Goal: Transaction & Acquisition: Purchase product/service

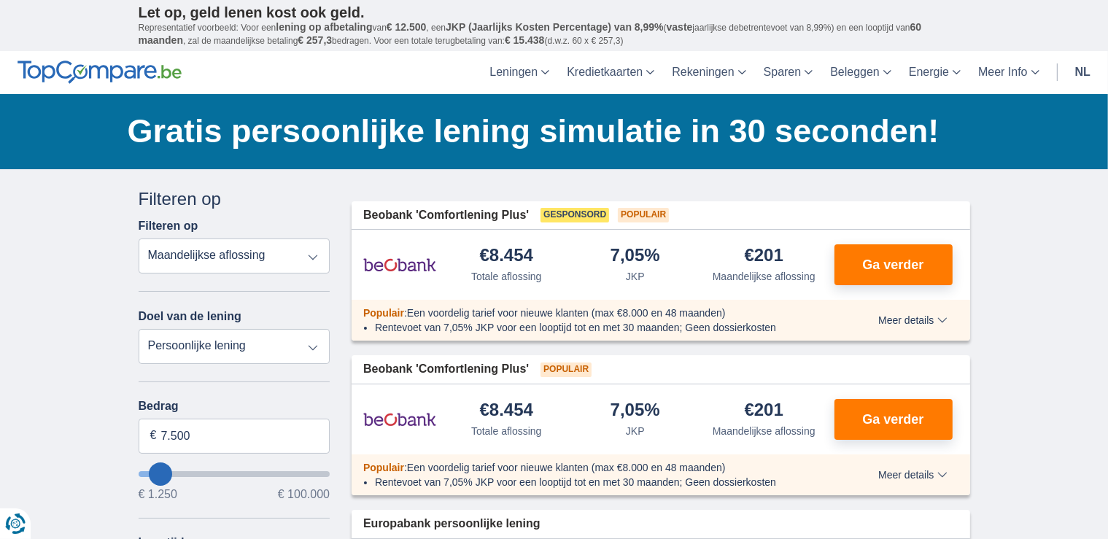
click at [315, 257] on select "Totale aflossing JKP Maandelijkse aflossing" at bounding box center [235, 256] width 192 height 35
click at [139, 239] on select "Totale aflossing JKP Maandelijkse aflossing" at bounding box center [235, 256] width 192 height 35
click at [314, 352] on select "Persoonlijke lening Auto Moto / fiets Mobilhome / caravan Renovatie Energie Sch…" at bounding box center [235, 346] width 192 height 35
select select "wedding"
click at [139, 329] on select "Persoonlijke lening Auto Moto / fiets Mobilhome / caravan Renovatie Energie Sch…" at bounding box center [235, 346] width 192 height 35
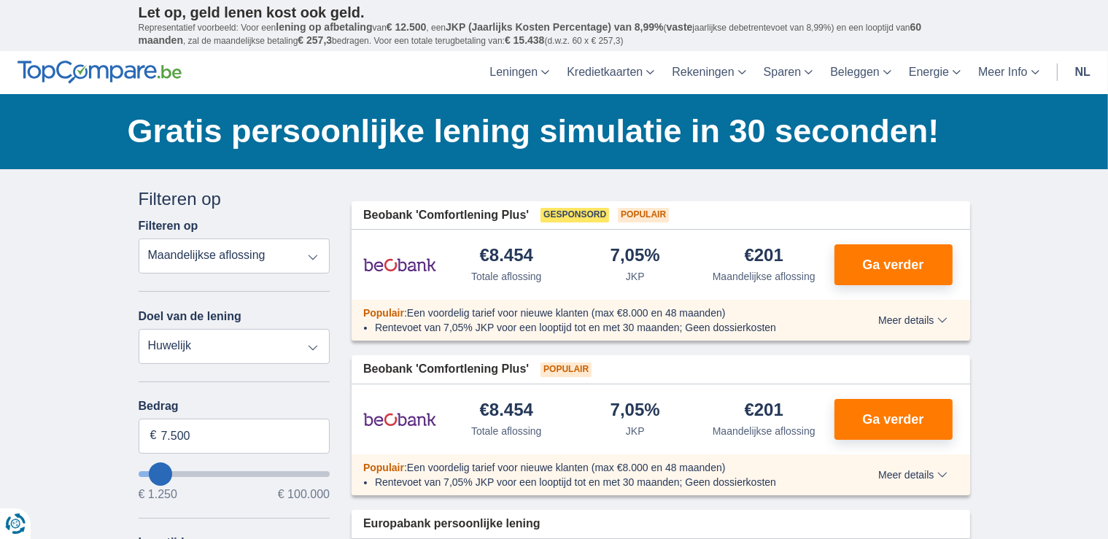
type input "7.500"
type input "7250"
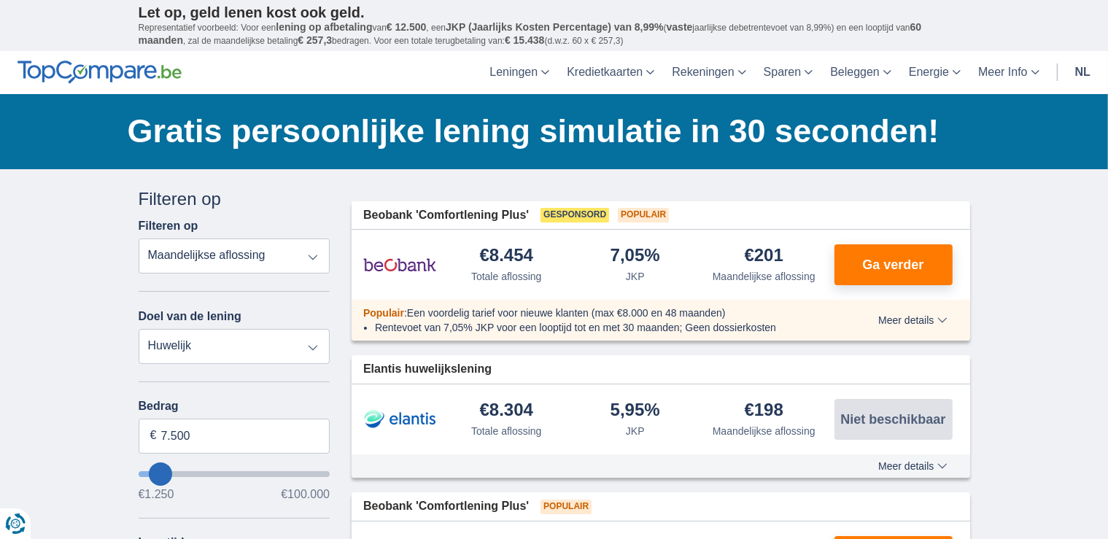
type input "9.250"
type input "10250"
type input "10.250"
select select "60"
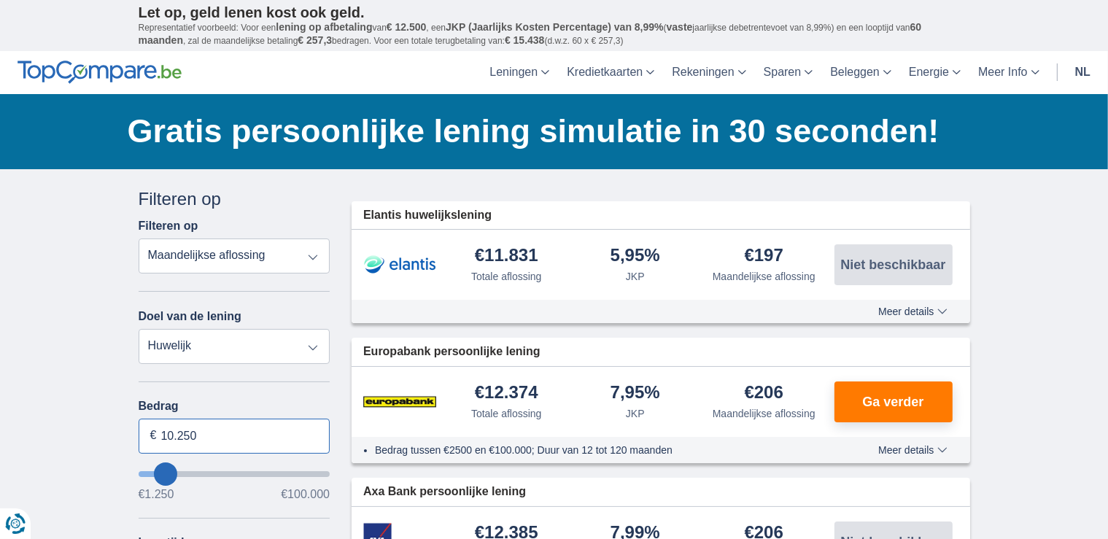
click at [198, 430] on input "10.250" at bounding box center [235, 436] width 192 height 35
type input "10.000"
type input "10250"
select select "48"
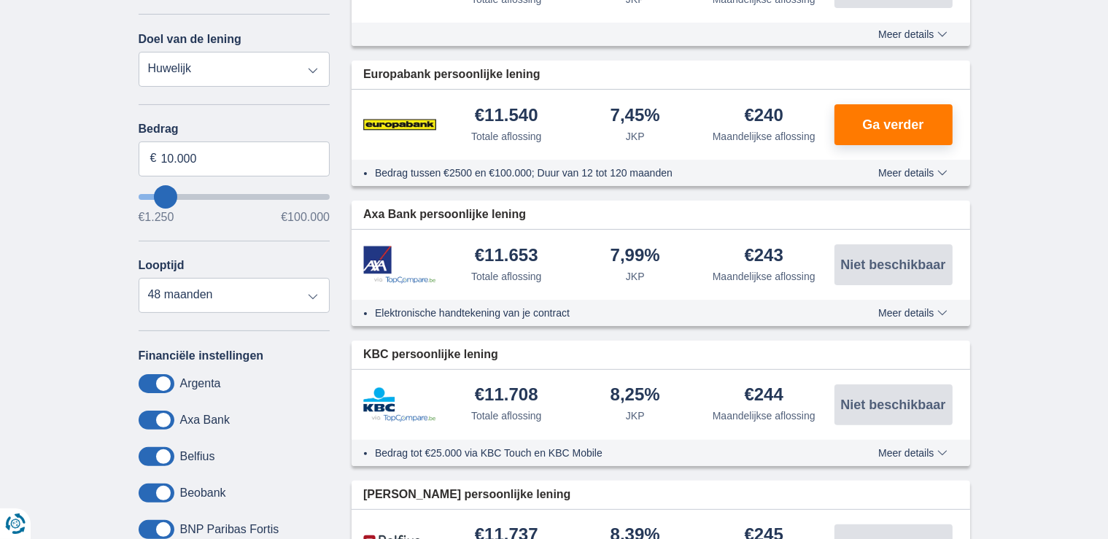
scroll to position [365, 0]
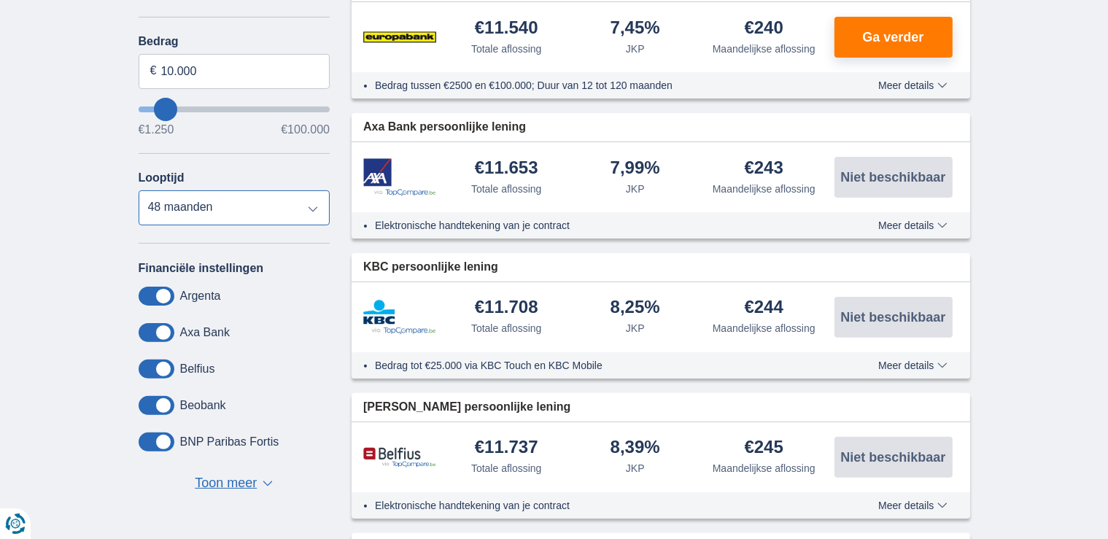
click at [318, 197] on select "12 maanden 18 maanden 24 maanden 30 maanden 36 maanden 42 maanden 48 maanden" at bounding box center [235, 207] width 192 height 35
click at [139, 190] on select "12 maanden 18 maanden 24 maanden 30 maanden 36 maanden 42 maanden 48 maanden" at bounding box center [235, 207] width 192 height 35
click at [266, 481] on span "▼" at bounding box center [268, 484] width 10 height 6
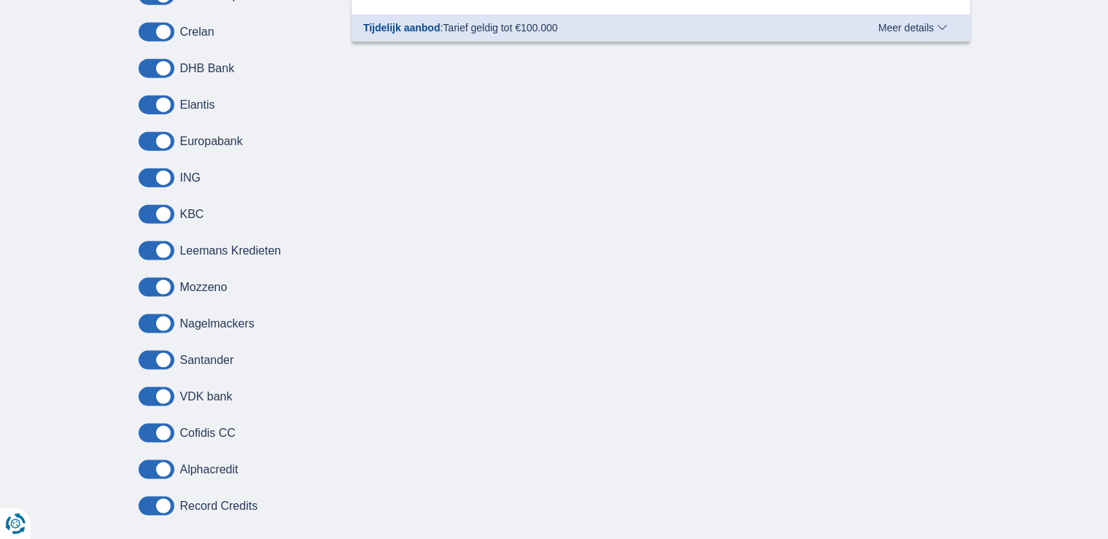
scroll to position [1970, 0]
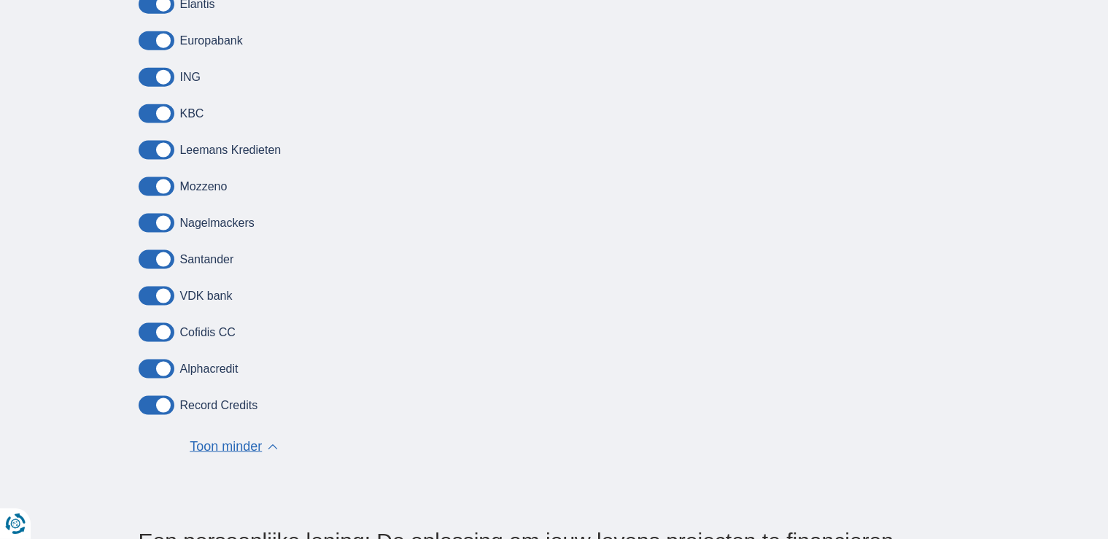
click at [219, 406] on label "Record Credits" at bounding box center [219, 405] width 78 height 13
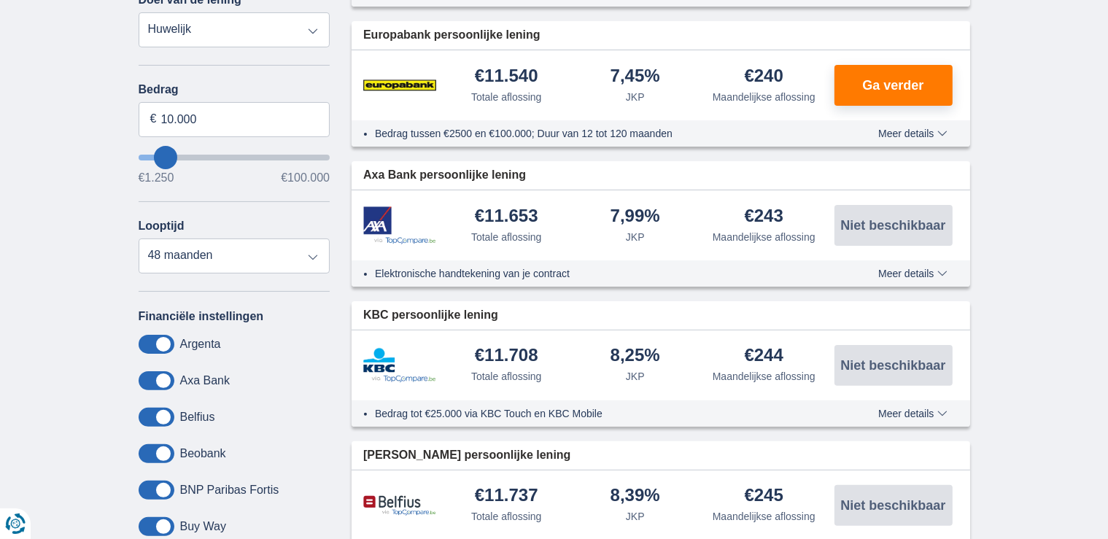
scroll to position [292, 0]
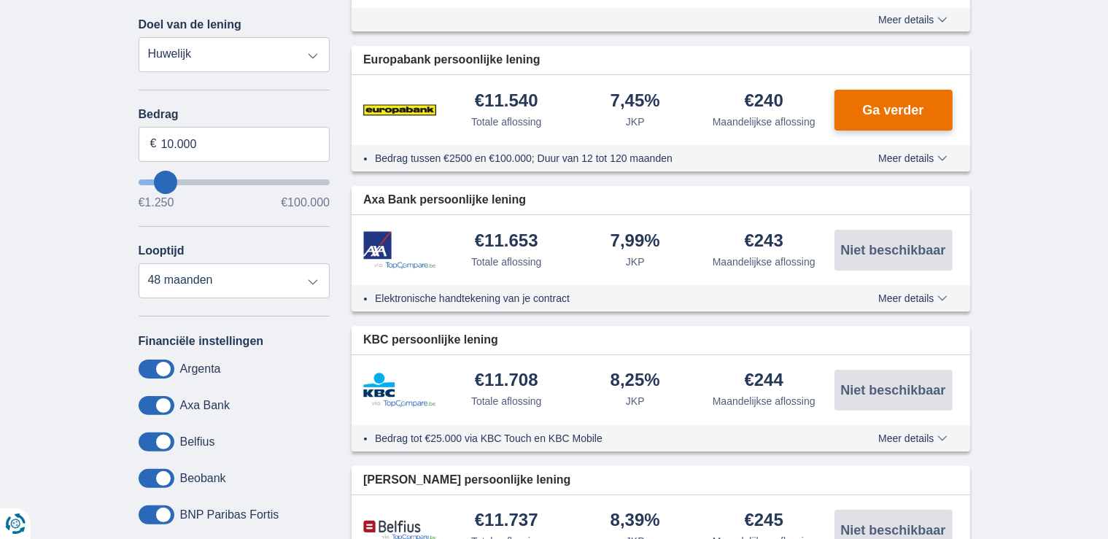
click at [919, 107] on span "Ga verder" at bounding box center [892, 110] width 61 height 13
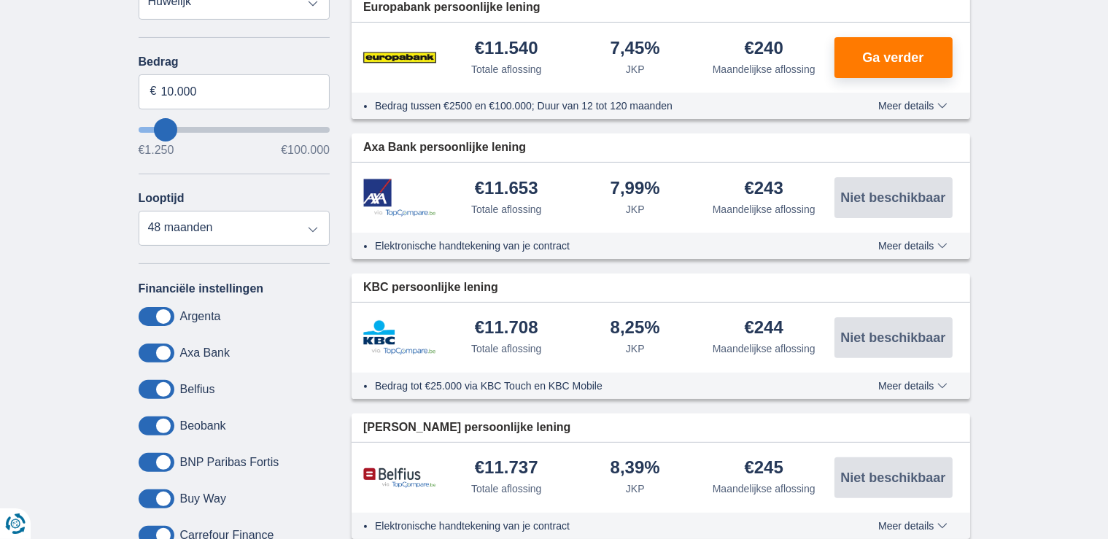
scroll to position [365, 0]
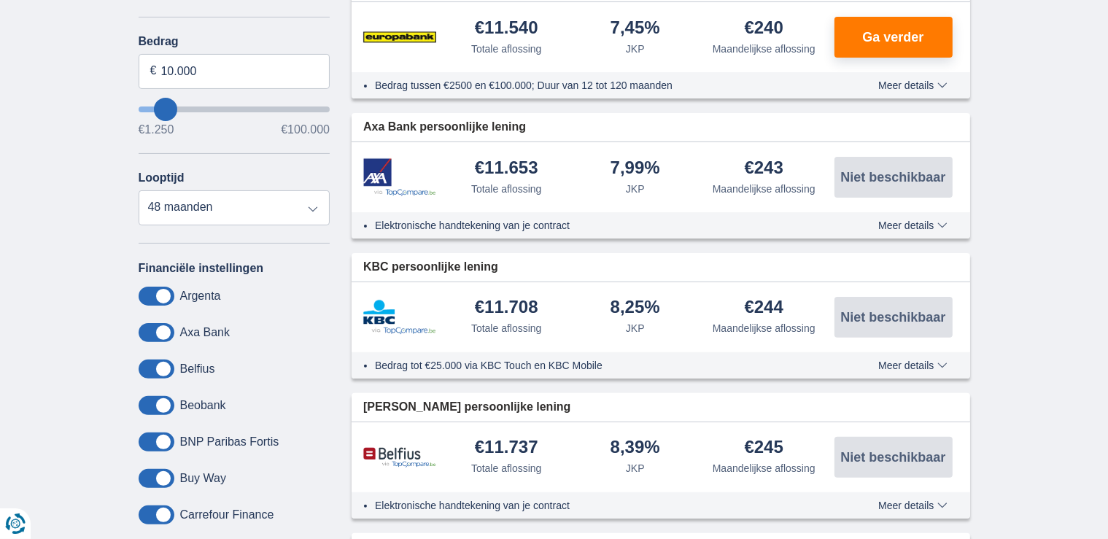
click at [152, 293] on span at bounding box center [157, 296] width 36 height 19
click at [0, 0] on input "checkbox" at bounding box center [0, 0] width 0 height 0
click at [152, 328] on span at bounding box center [157, 332] width 36 height 19
click at [0, 0] on input "checkbox" at bounding box center [0, 0] width 0 height 0
click at [153, 369] on span at bounding box center [157, 369] width 36 height 19
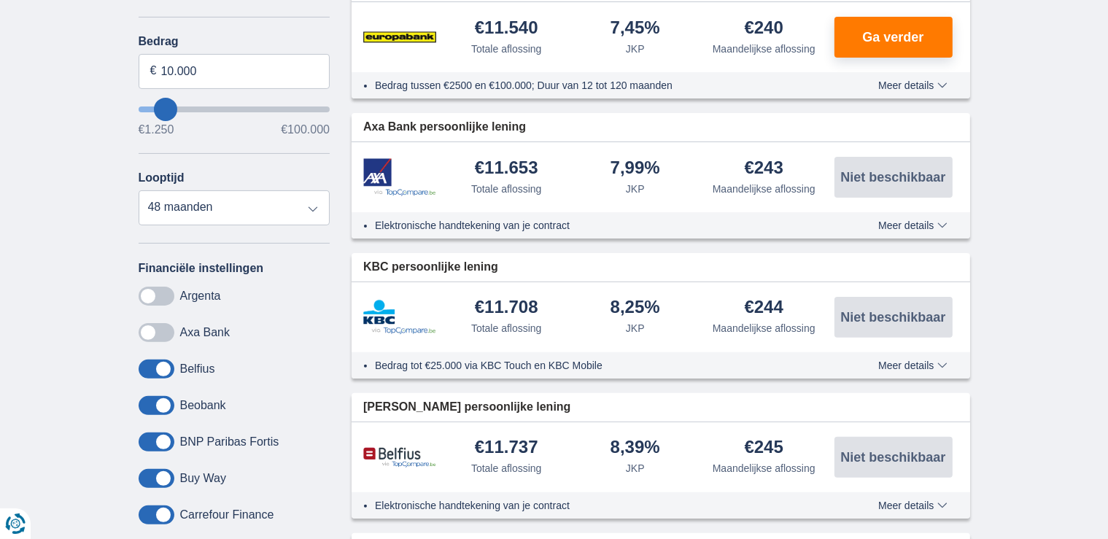
click at [0, 0] on input "checkbox" at bounding box center [0, 0] width 0 height 0
click at [160, 402] on span at bounding box center [157, 405] width 36 height 19
click at [0, 0] on input "checkbox" at bounding box center [0, 0] width 0 height 0
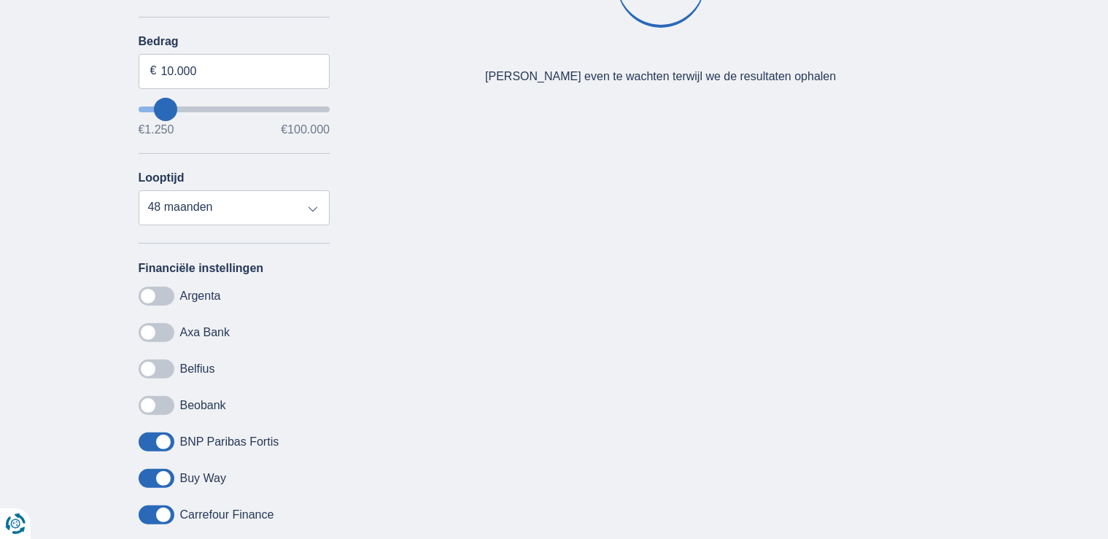
click at [166, 433] on span at bounding box center [157, 442] width 36 height 19
click at [0, 0] on input "checkbox" at bounding box center [0, 0] width 0 height 0
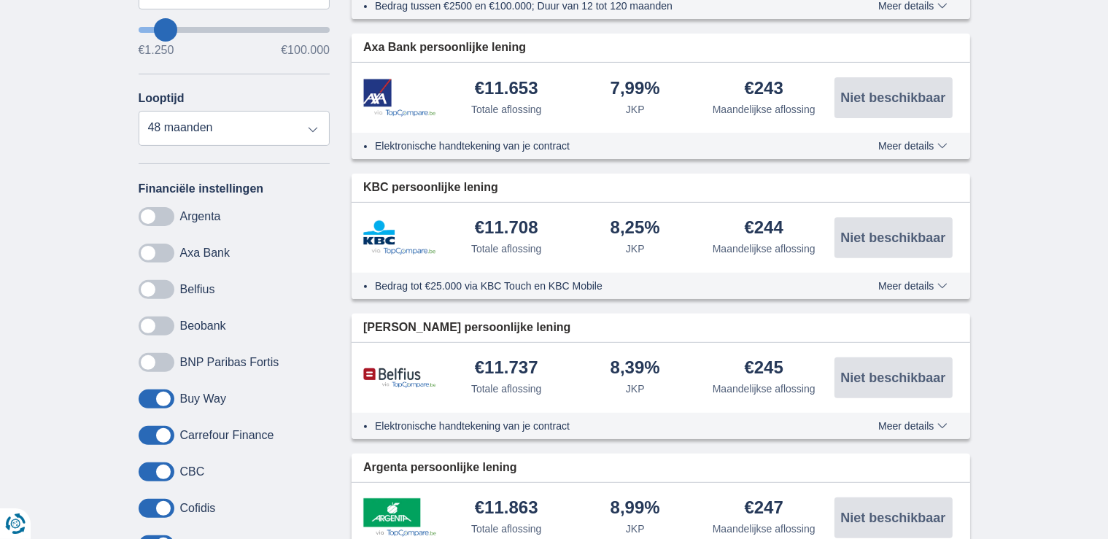
scroll to position [584, 0]
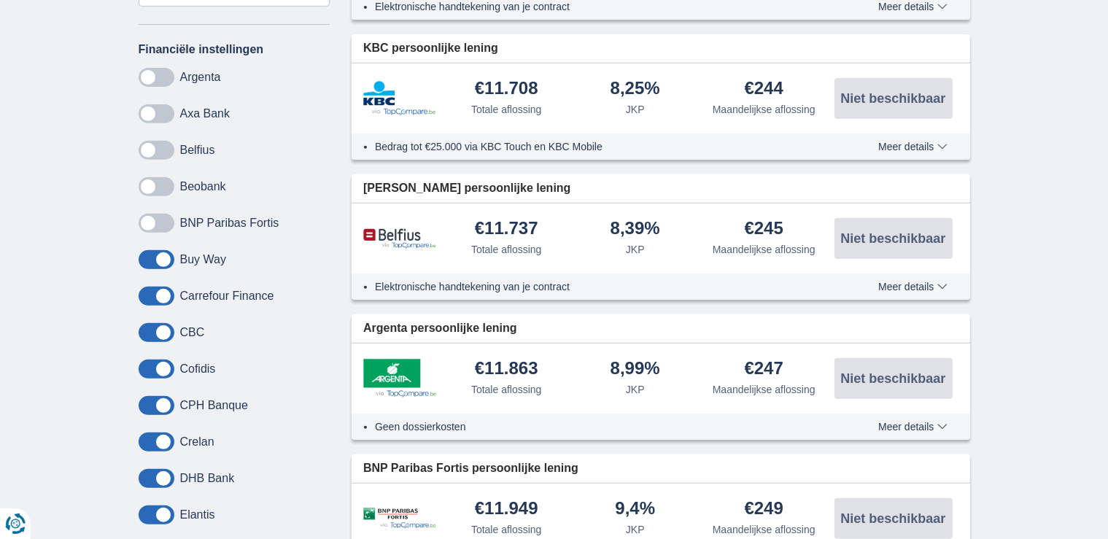
click at [155, 250] on span at bounding box center [157, 259] width 36 height 19
click at [0, 0] on input "checkbox" at bounding box center [0, 0] width 0 height 0
click at [163, 299] on span at bounding box center [157, 296] width 36 height 19
click at [0, 0] on input "checkbox" at bounding box center [0, 0] width 0 height 0
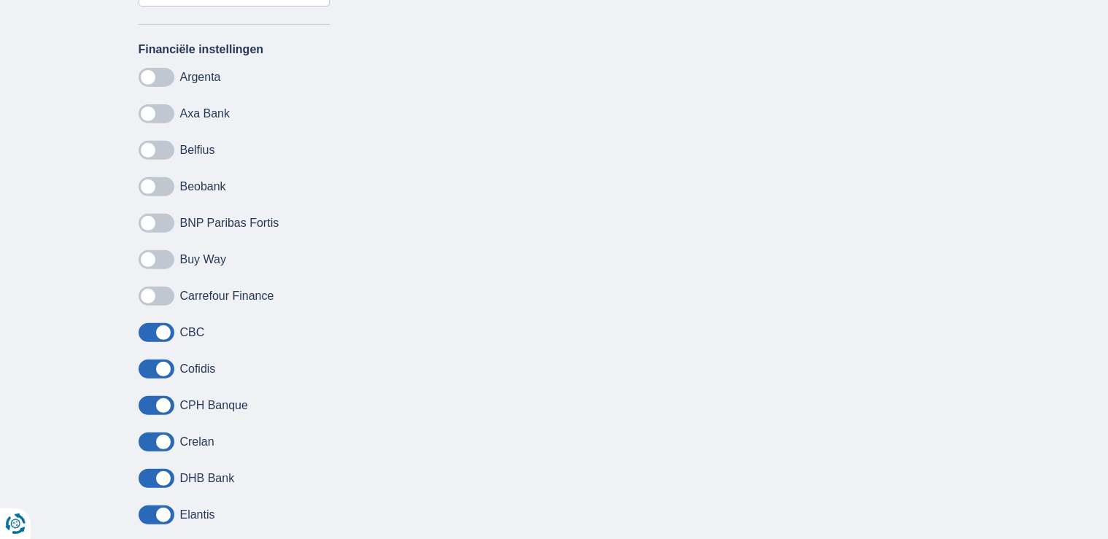
click at [156, 327] on span at bounding box center [157, 332] width 36 height 19
click at [0, 0] on input "checkbox" at bounding box center [0, 0] width 0 height 0
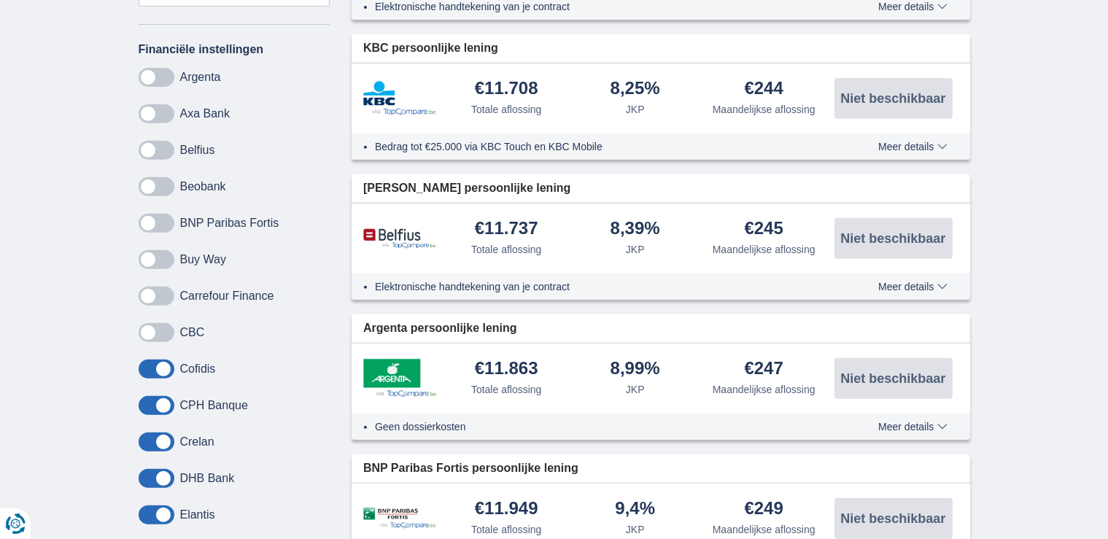
click at [160, 368] on span at bounding box center [157, 369] width 36 height 19
click at [0, 0] on input "checkbox" at bounding box center [0, 0] width 0 height 0
click at [152, 407] on span at bounding box center [157, 405] width 36 height 19
click at [0, 0] on input "checkbox" at bounding box center [0, 0] width 0 height 0
click at [150, 436] on span at bounding box center [157, 442] width 36 height 19
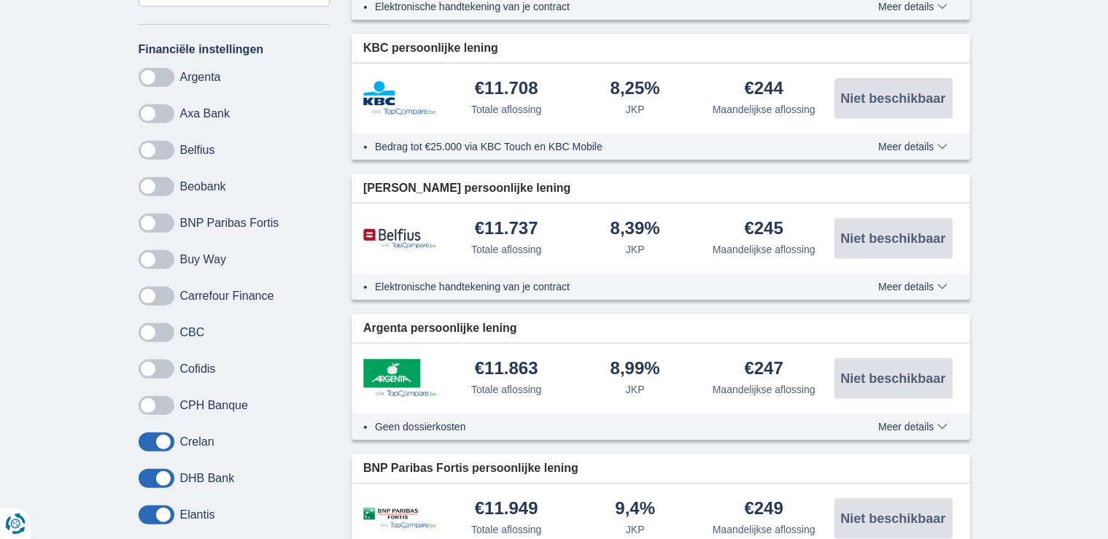
click at [0, 0] on input "checkbox" at bounding box center [0, 0] width 0 height 0
click at [155, 475] on span at bounding box center [157, 478] width 36 height 19
click at [0, 0] on input "checkbox" at bounding box center [0, 0] width 0 height 0
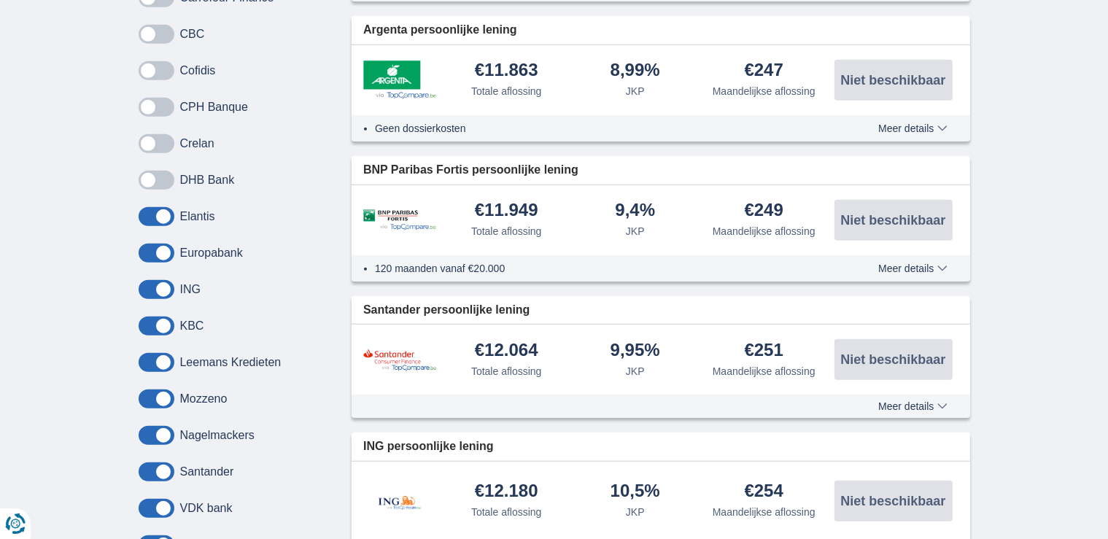
scroll to position [1021, 0]
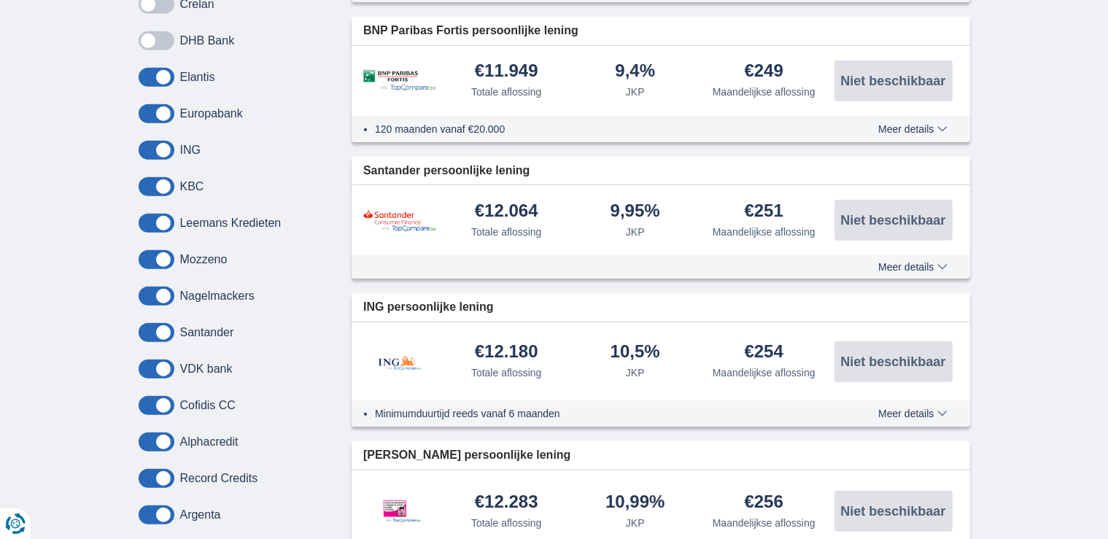
click at [169, 71] on span at bounding box center [157, 77] width 36 height 19
click at [0, 0] on input "checkbox" at bounding box center [0, 0] width 0 height 0
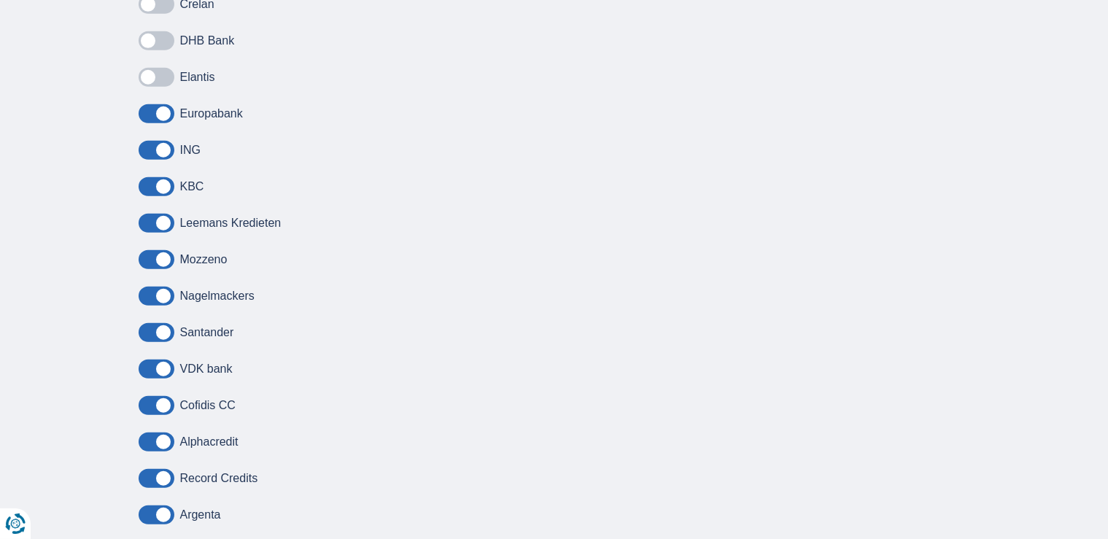
click at [158, 112] on span at bounding box center [157, 113] width 36 height 19
click at [0, 0] on input "checkbox" at bounding box center [0, 0] width 0 height 0
click at [158, 146] on span at bounding box center [157, 150] width 36 height 19
click at [0, 0] on input "checkbox" at bounding box center [0, 0] width 0 height 0
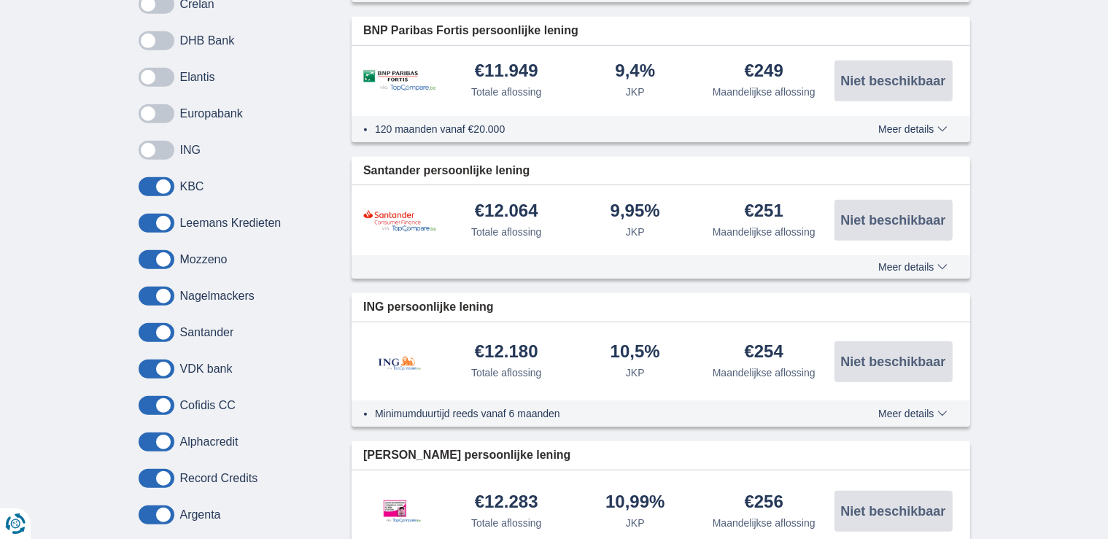
click at [152, 181] on span at bounding box center [157, 186] width 36 height 19
click at [0, 0] on input "checkbox" at bounding box center [0, 0] width 0 height 0
click at [150, 215] on span at bounding box center [157, 223] width 36 height 19
click at [0, 0] on input "checkbox" at bounding box center [0, 0] width 0 height 0
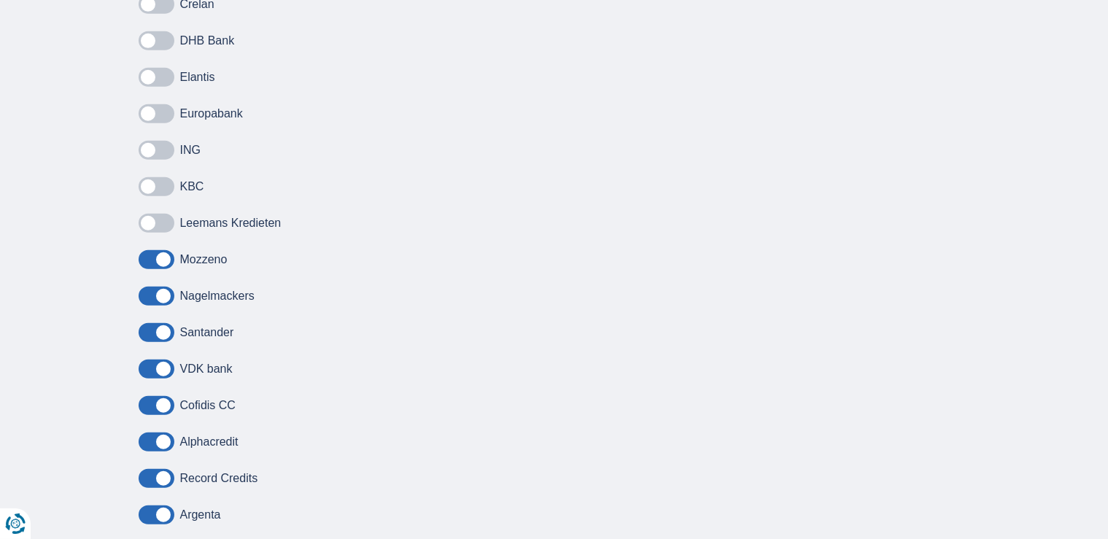
click at [163, 250] on span at bounding box center [157, 259] width 36 height 19
click at [0, 0] on input "checkbox" at bounding box center [0, 0] width 0 height 0
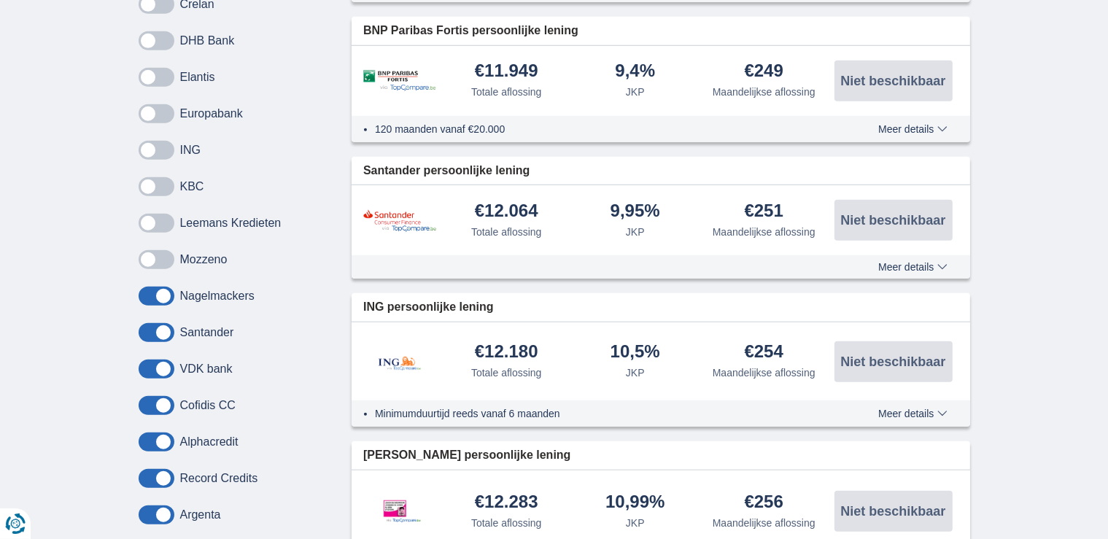
click at [160, 288] on span at bounding box center [157, 296] width 36 height 19
click at [0, 0] on input "checkbox" at bounding box center [0, 0] width 0 height 0
drag, startPoint x: 163, startPoint y: 324, endPoint x: 168, endPoint y: 330, distance: 8.3
click at [163, 325] on span at bounding box center [157, 332] width 36 height 19
click at [0, 0] on input "checkbox" at bounding box center [0, 0] width 0 height 0
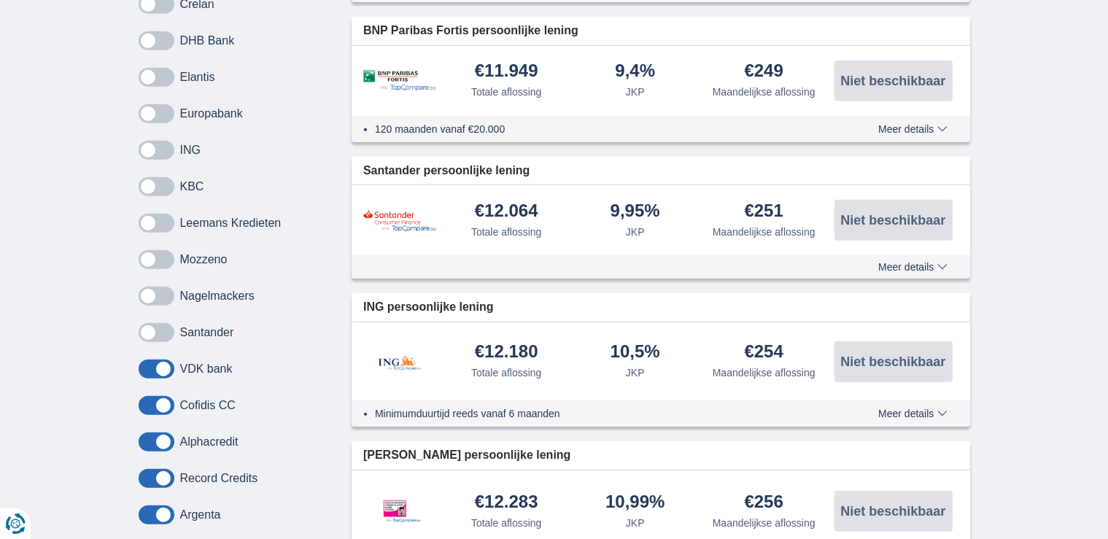
click at [160, 363] on span at bounding box center [157, 369] width 36 height 19
click at [0, 0] on input "checkbox" at bounding box center [0, 0] width 0 height 0
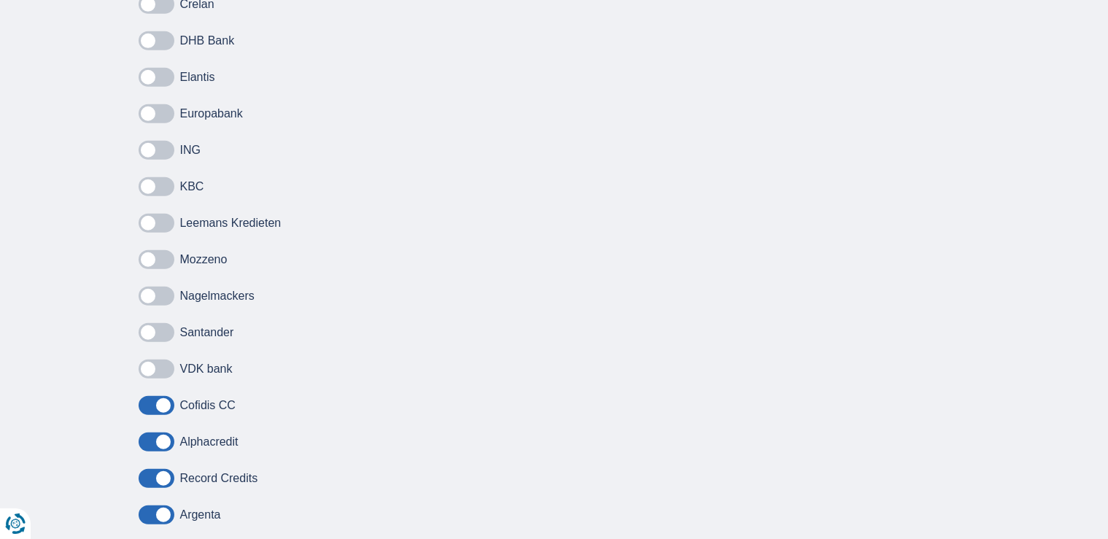
click at [163, 405] on span at bounding box center [157, 405] width 36 height 19
click at [0, 0] on input "checkbox" at bounding box center [0, 0] width 0 height 0
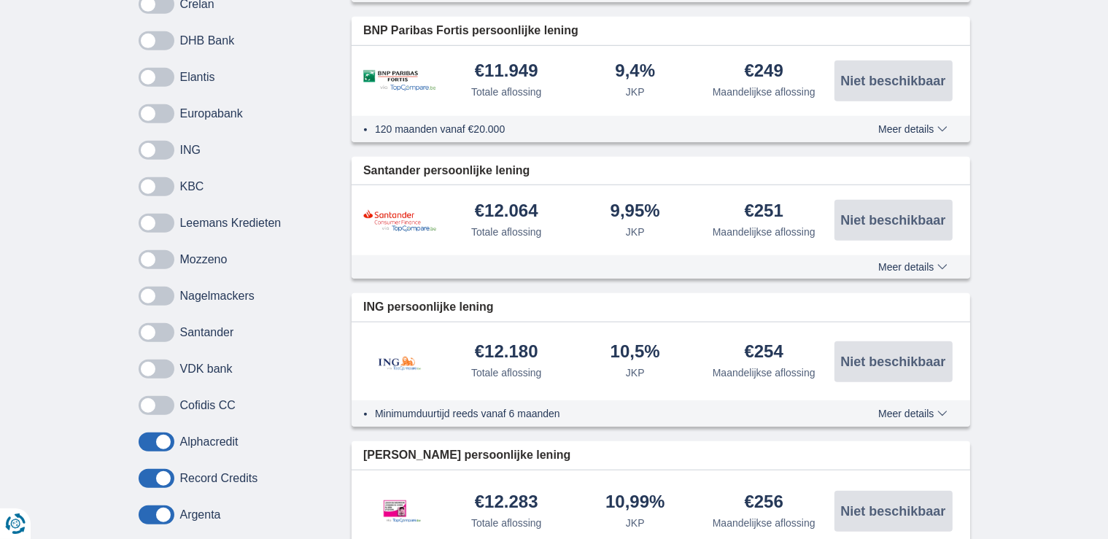
click at [158, 437] on span at bounding box center [157, 442] width 36 height 19
click at [0, 0] on input "checkbox" at bounding box center [0, 0] width 0 height 0
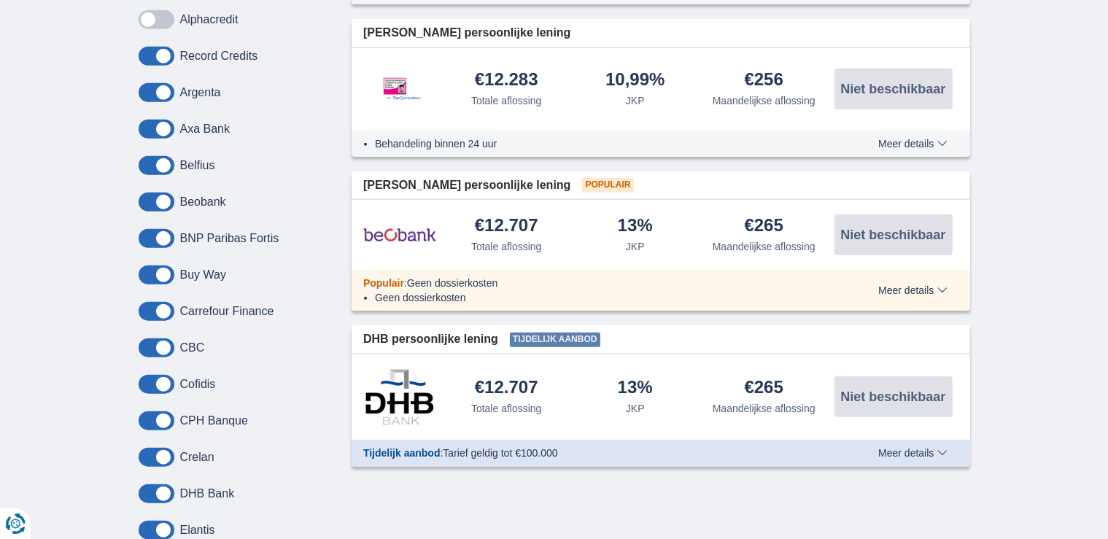
scroll to position [1459, 0]
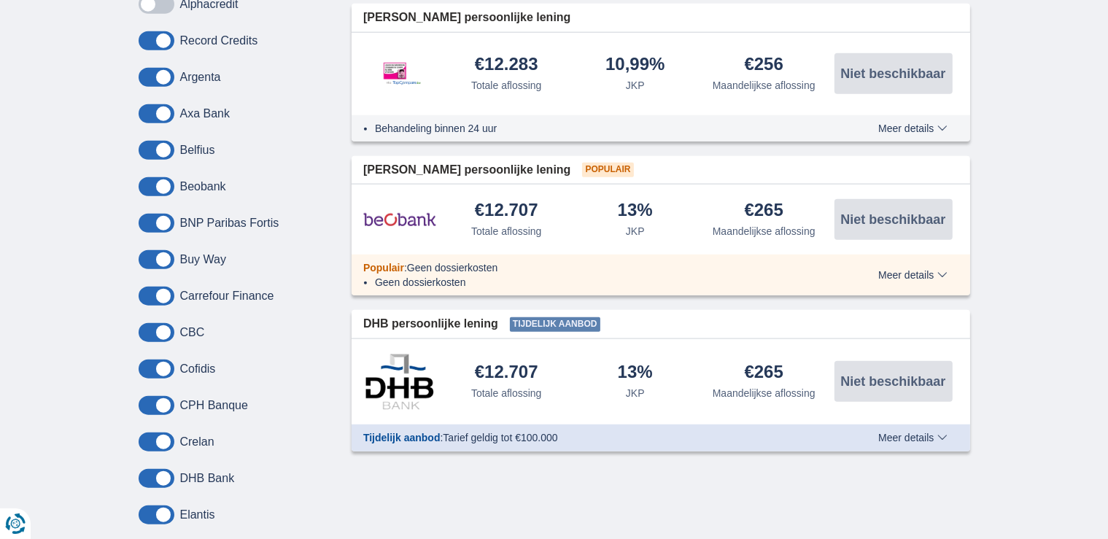
click at [160, 70] on span at bounding box center [157, 77] width 36 height 19
click at [0, 0] on input "checkbox" at bounding box center [0, 0] width 0 height 0
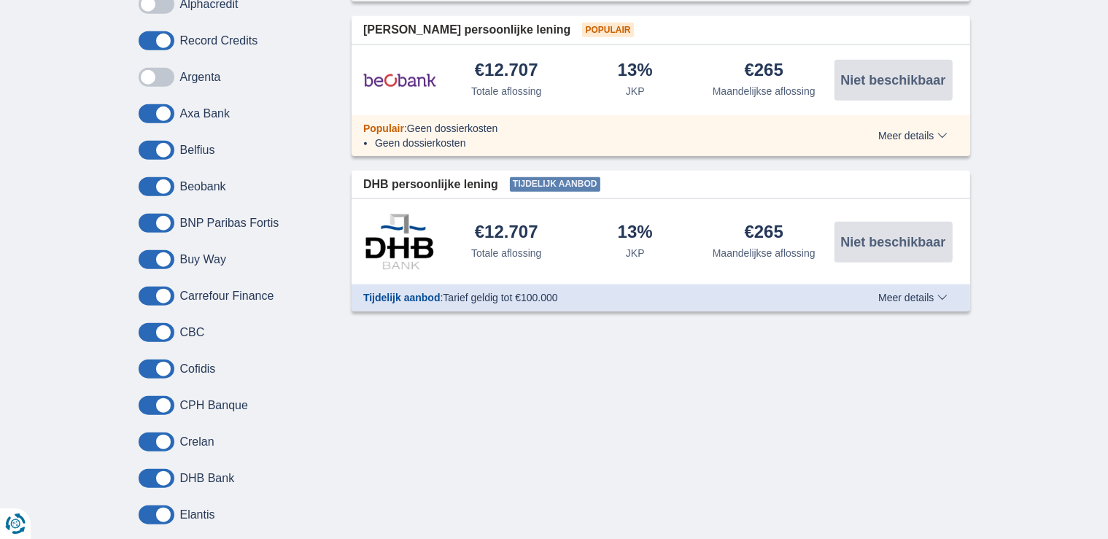
click at [167, 113] on span at bounding box center [157, 113] width 36 height 19
click at [0, 0] on input "checkbox" at bounding box center [0, 0] width 0 height 0
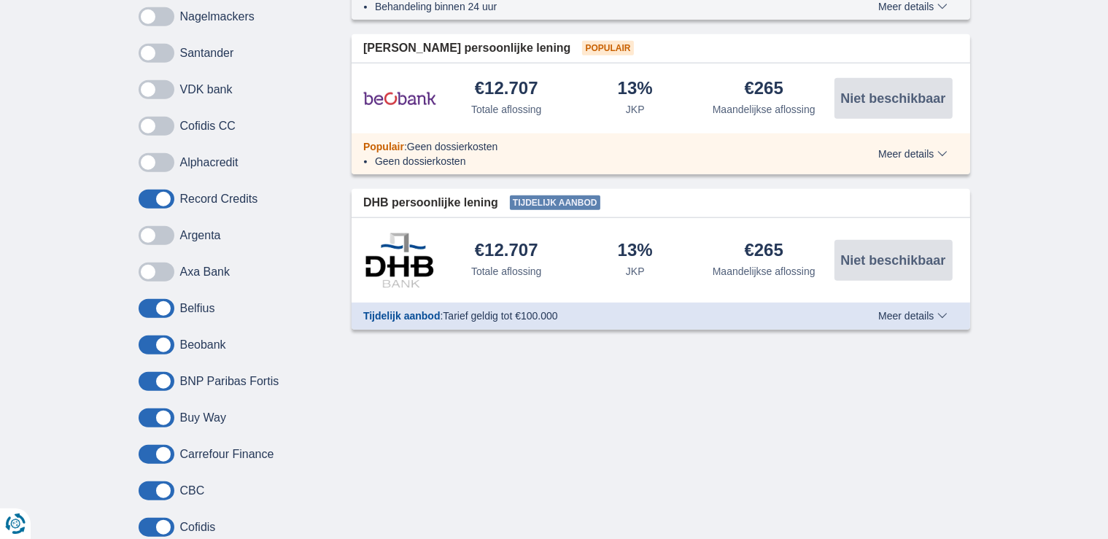
scroll to position [1313, 0]
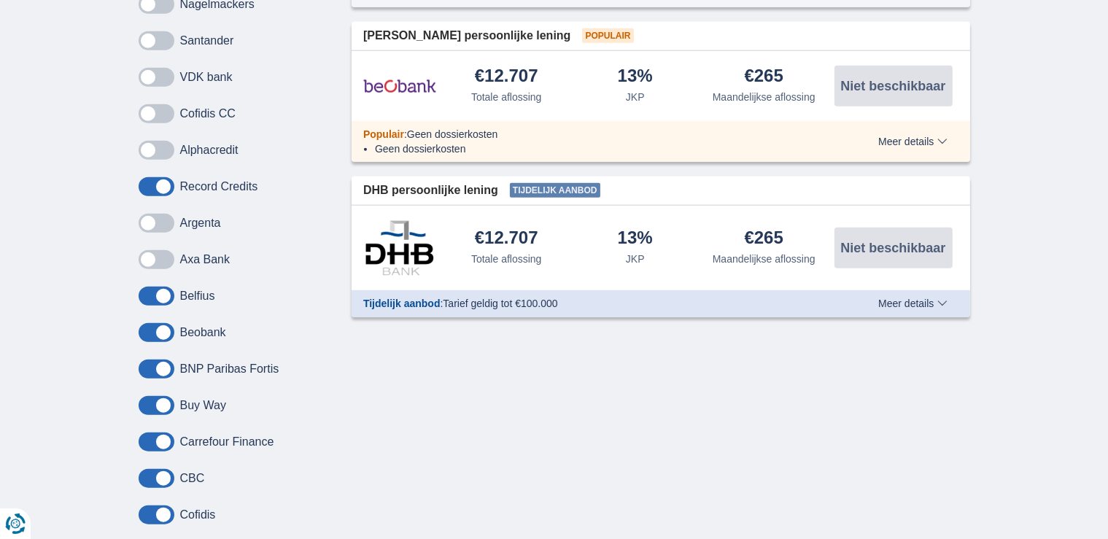
click at [151, 295] on span at bounding box center [157, 296] width 36 height 19
click at [0, 0] on input "checkbox" at bounding box center [0, 0] width 0 height 0
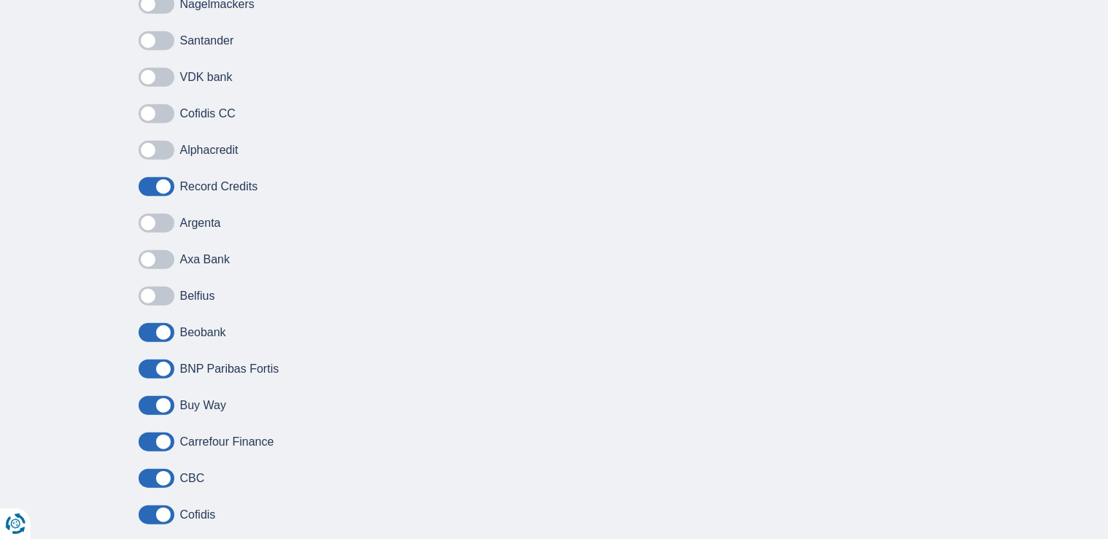
click at [165, 325] on span at bounding box center [157, 332] width 36 height 19
click at [0, 0] on input "checkbox" at bounding box center [0, 0] width 0 height 0
click at [174, 360] on div "BNP Paribas Fortis" at bounding box center [235, 369] width 192 height 19
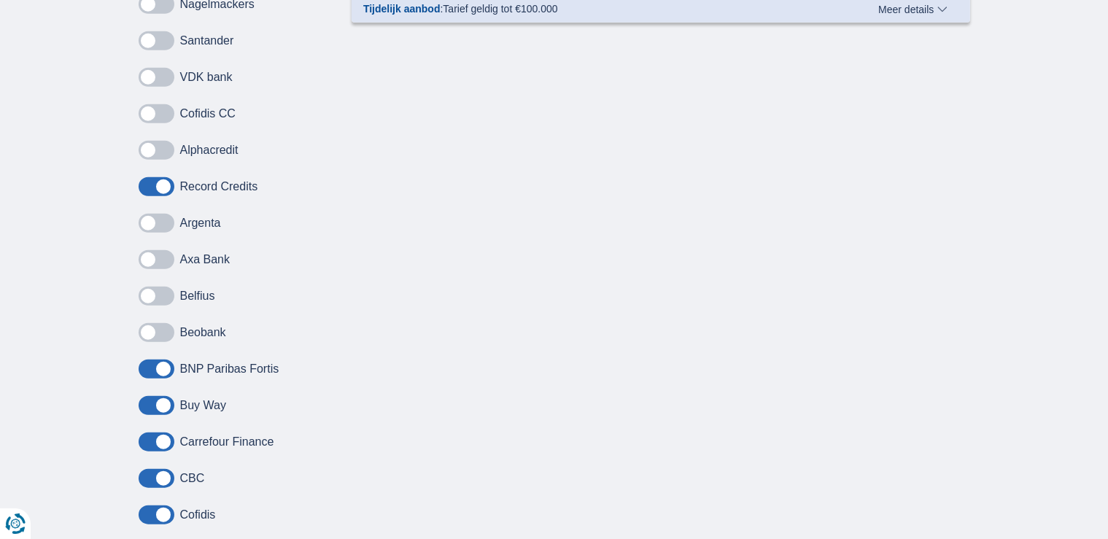
click at [155, 367] on span at bounding box center [157, 369] width 36 height 19
click at [0, 0] on input "checkbox" at bounding box center [0, 0] width 0 height 0
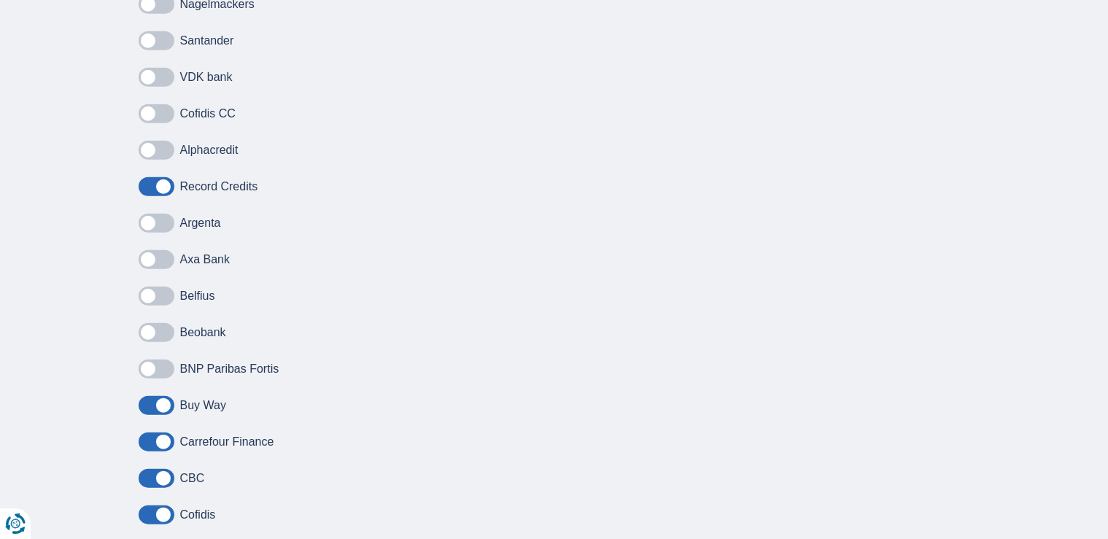
click at [155, 402] on span at bounding box center [157, 405] width 36 height 19
click at [0, 0] on input "checkbox" at bounding box center [0, 0] width 0 height 0
click at [172, 433] on label at bounding box center [157, 442] width 36 height 19
click at [0, 0] on input "checkbox" at bounding box center [0, 0] width 0 height 0
click at [158, 477] on span at bounding box center [157, 478] width 36 height 19
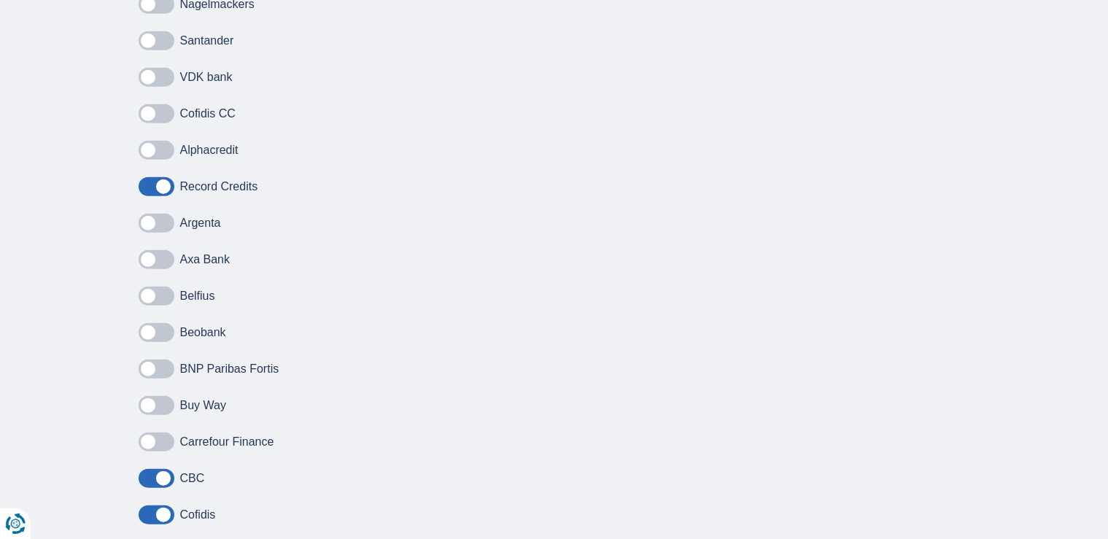
click at [0, 0] on input "checkbox" at bounding box center [0, 0] width 0 height 0
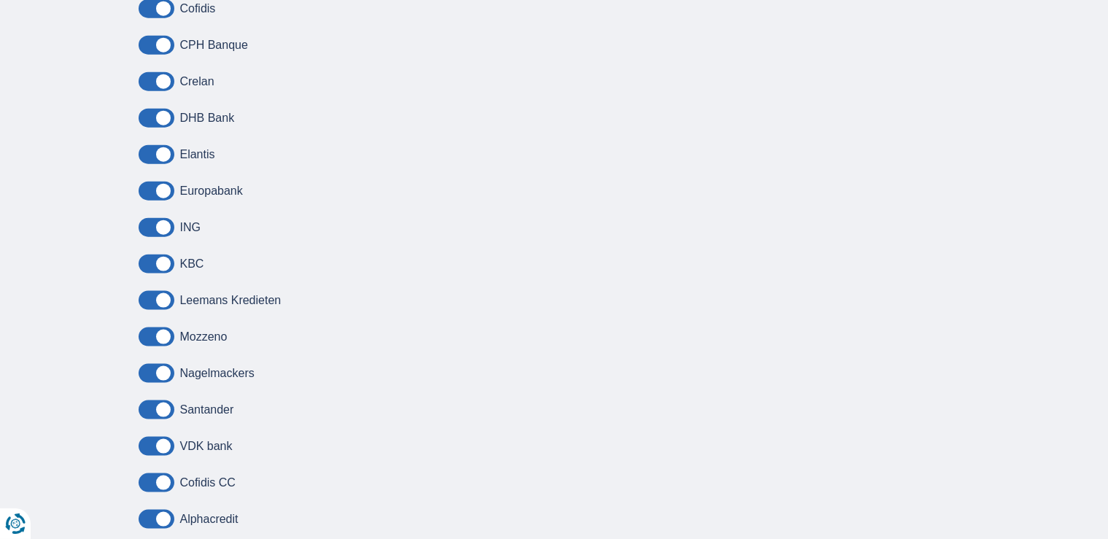
scroll to position [1751, 0]
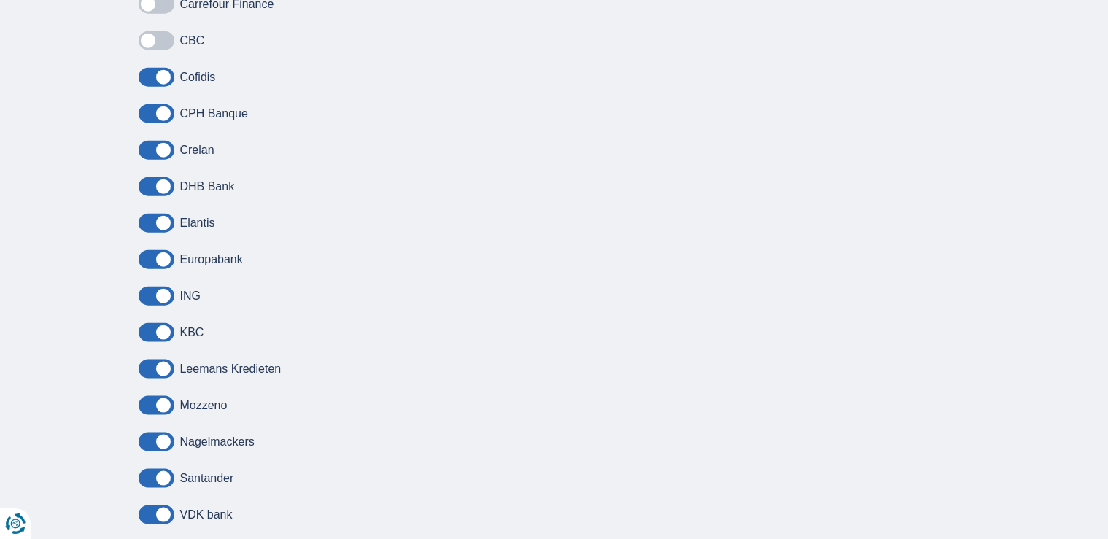
click at [163, 75] on span at bounding box center [157, 77] width 36 height 19
click at [0, 0] on input "checkbox" at bounding box center [0, 0] width 0 height 0
click at [158, 117] on span at bounding box center [157, 113] width 36 height 19
click at [0, 0] on input "checkbox" at bounding box center [0, 0] width 0 height 0
click at [158, 142] on span at bounding box center [157, 150] width 36 height 19
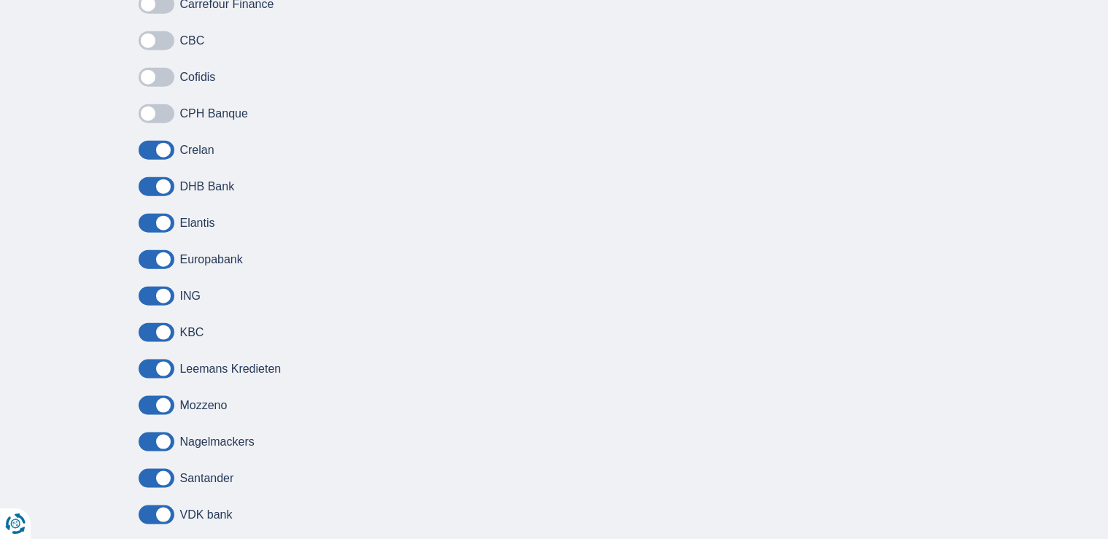
click at [0, 0] on input "checkbox" at bounding box center [0, 0] width 0 height 0
click at [155, 177] on span at bounding box center [157, 186] width 36 height 19
click at [0, 0] on input "checkbox" at bounding box center [0, 0] width 0 height 0
click at [169, 218] on span at bounding box center [157, 223] width 36 height 19
click at [0, 0] on input "checkbox" at bounding box center [0, 0] width 0 height 0
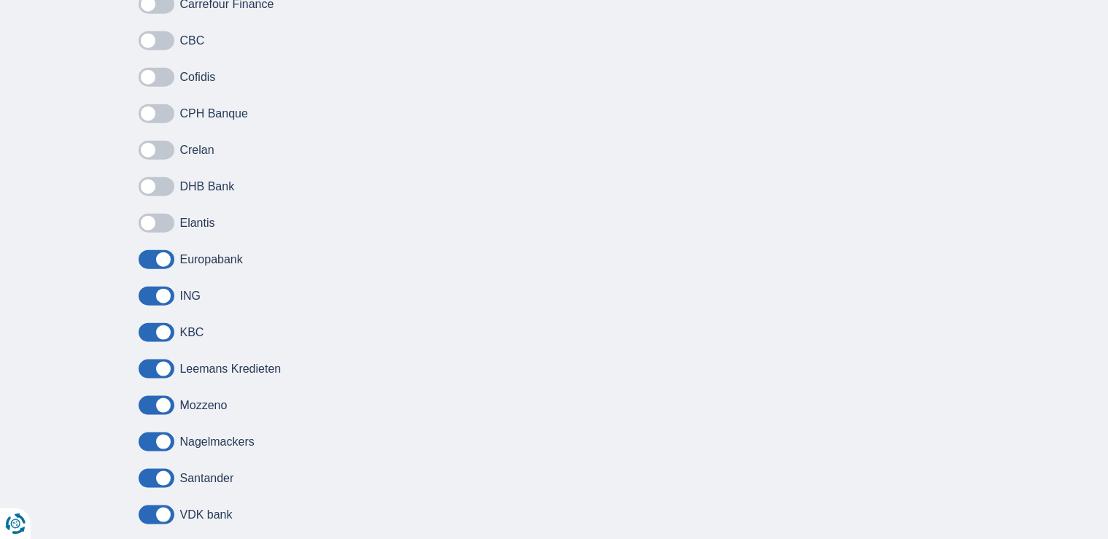
click at [153, 256] on span at bounding box center [157, 259] width 36 height 19
click at [0, 0] on input "checkbox" at bounding box center [0, 0] width 0 height 0
click at [149, 294] on span at bounding box center [157, 296] width 36 height 19
click at [0, 0] on input "checkbox" at bounding box center [0, 0] width 0 height 0
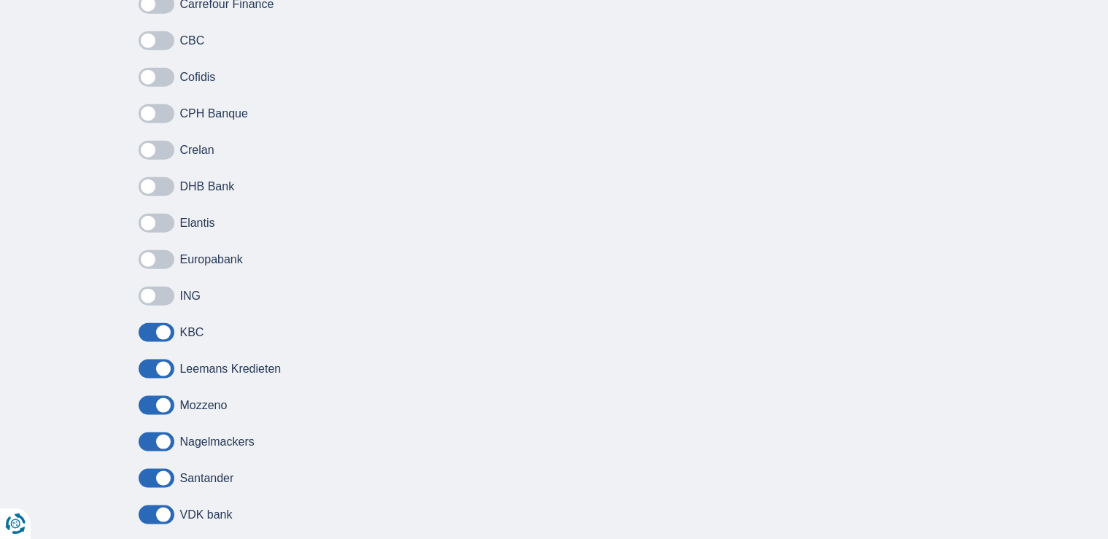
click at [152, 323] on span at bounding box center [157, 332] width 36 height 19
click at [0, 0] on input "checkbox" at bounding box center [0, 0] width 0 height 0
click at [140, 363] on span at bounding box center [157, 369] width 36 height 19
click at [0, 0] on input "checkbox" at bounding box center [0, 0] width 0 height 0
click at [143, 405] on span at bounding box center [157, 405] width 36 height 19
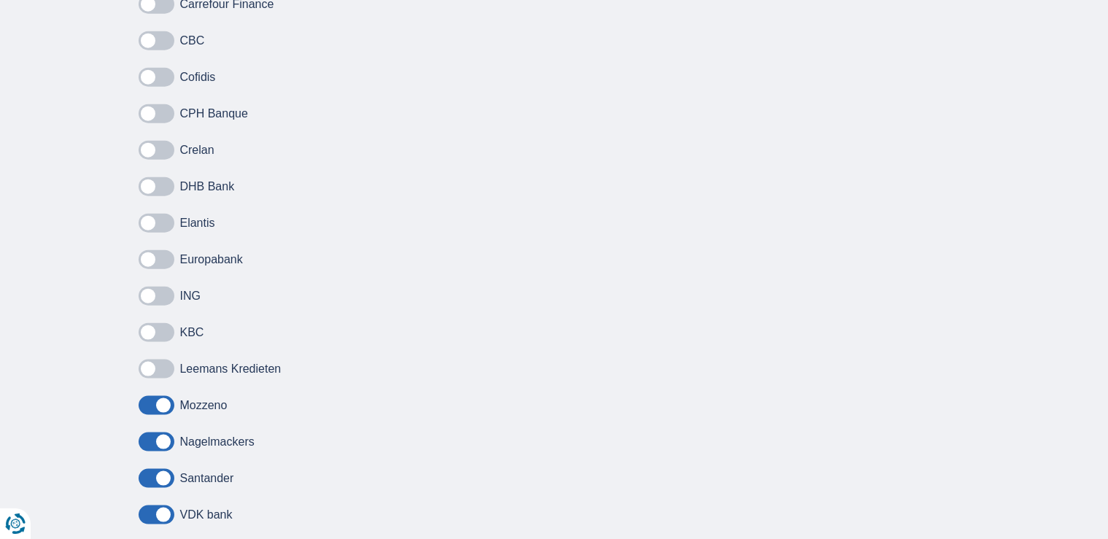
click at [0, 0] on input "checkbox" at bounding box center [0, 0] width 0 height 0
click at [152, 441] on span at bounding box center [157, 442] width 36 height 19
click at [0, 0] on input "checkbox" at bounding box center [0, 0] width 0 height 0
click at [153, 472] on span at bounding box center [157, 478] width 36 height 19
click at [0, 0] on input "checkbox" at bounding box center [0, 0] width 0 height 0
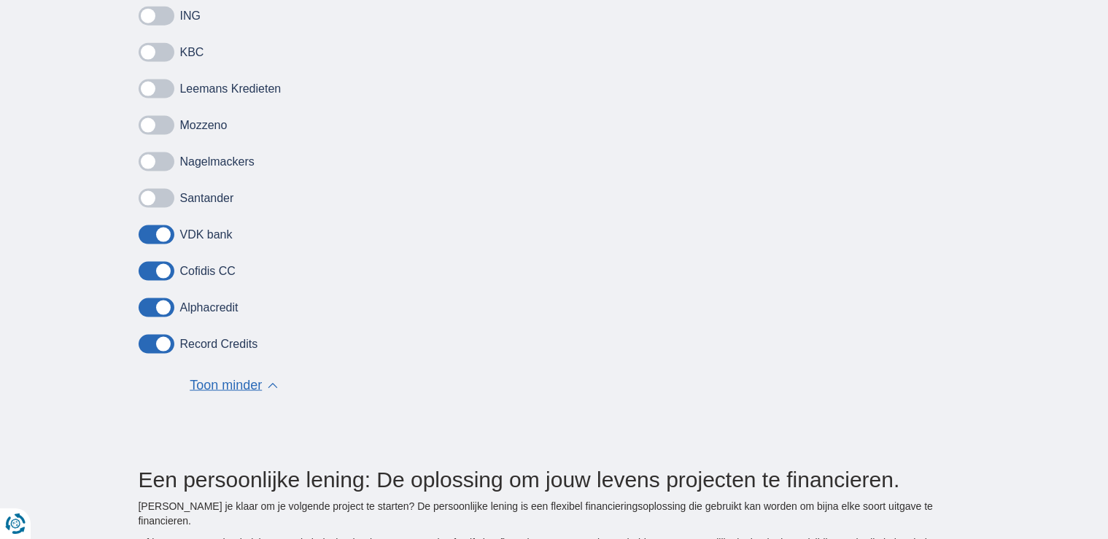
scroll to position [2115, 0]
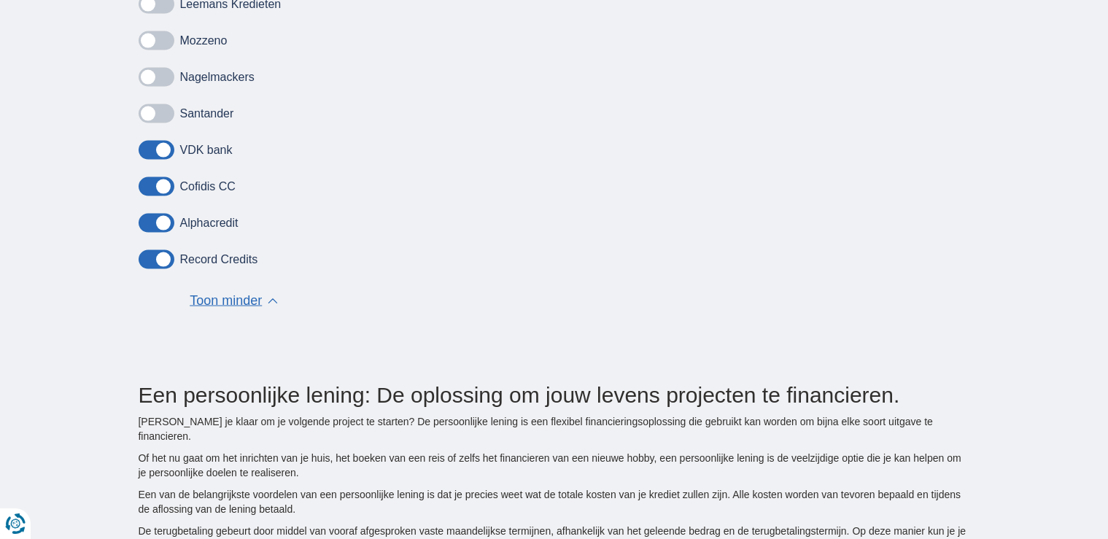
click at [160, 217] on span at bounding box center [157, 223] width 36 height 19
click at [0, 0] on input "checkbox" at bounding box center [0, 0] width 0 height 0
click at [166, 183] on span at bounding box center [157, 186] width 36 height 19
click at [0, 0] on input "checkbox" at bounding box center [0, 0] width 0 height 0
click at [164, 145] on span at bounding box center [157, 150] width 36 height 19
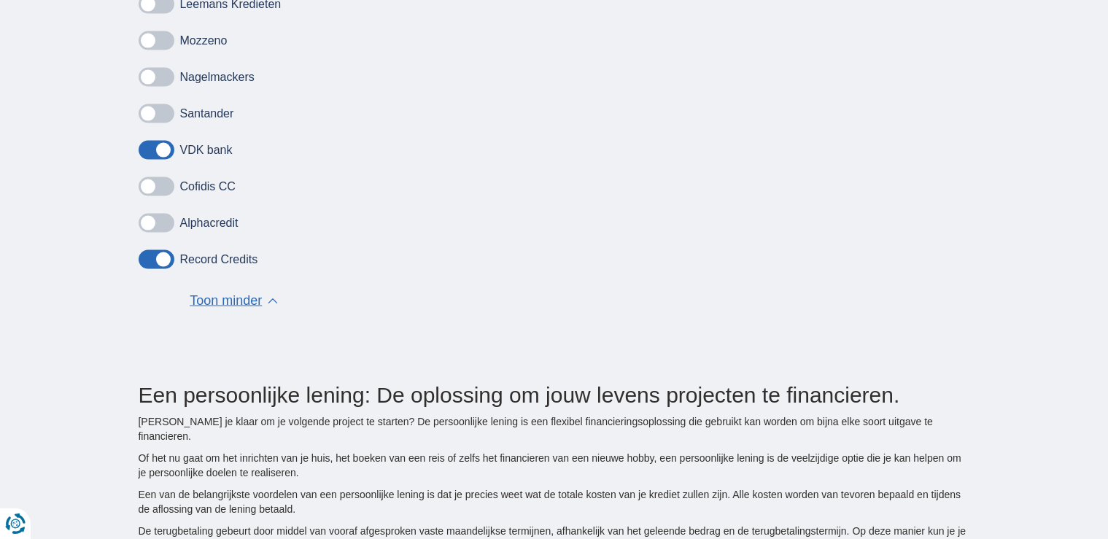
click at [0, 0] on input "checkbox" at bounding box center [0, 0] width 0 height 0
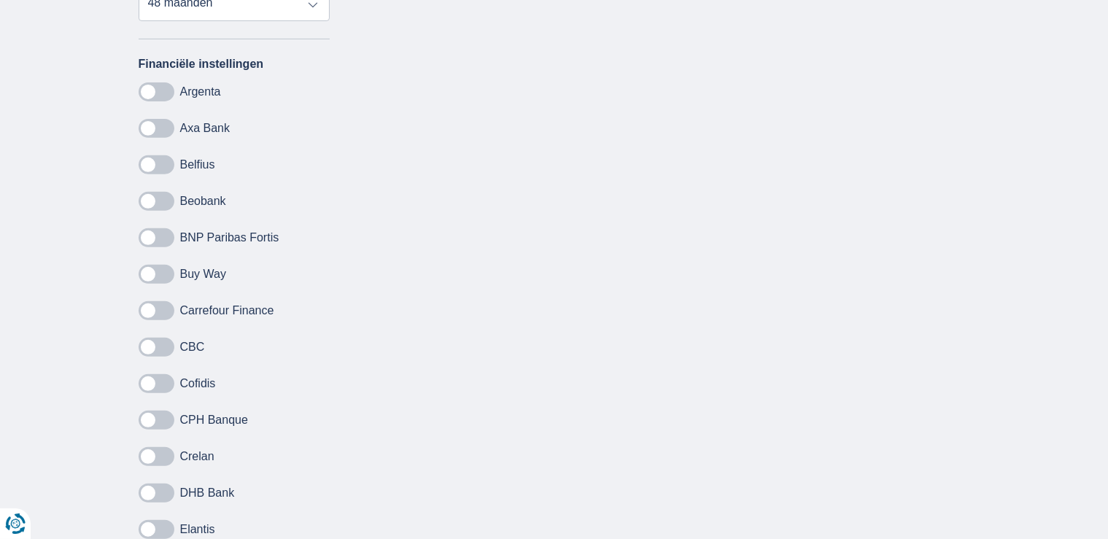
scroll to position [511, 0]
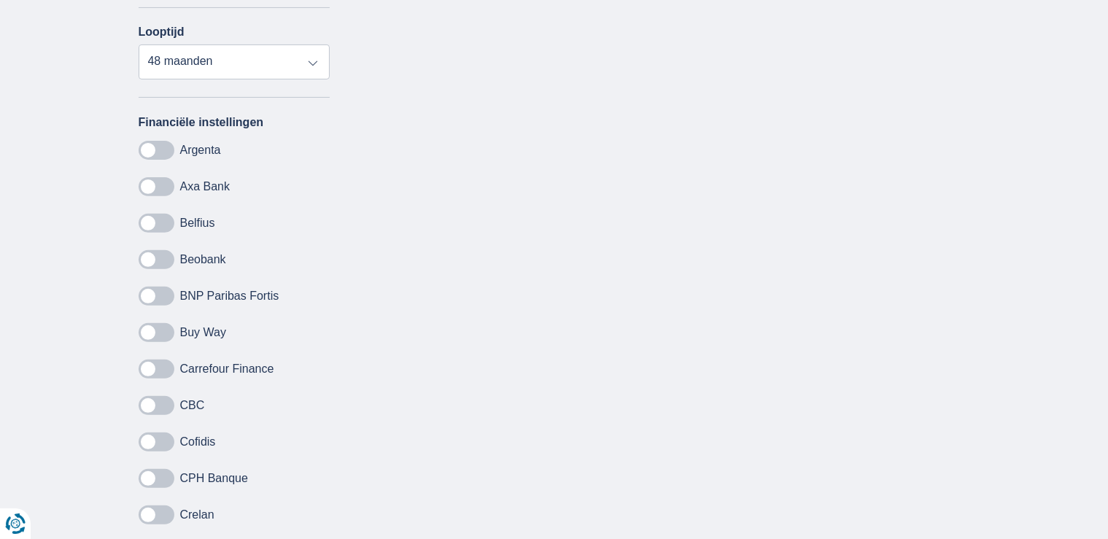
click at [163, 250] on span at bounding box center [157, 259] width 36 height 19
click at [0, 0] on input "checkbox" at bounding box center [0, 0] width 0 height 0
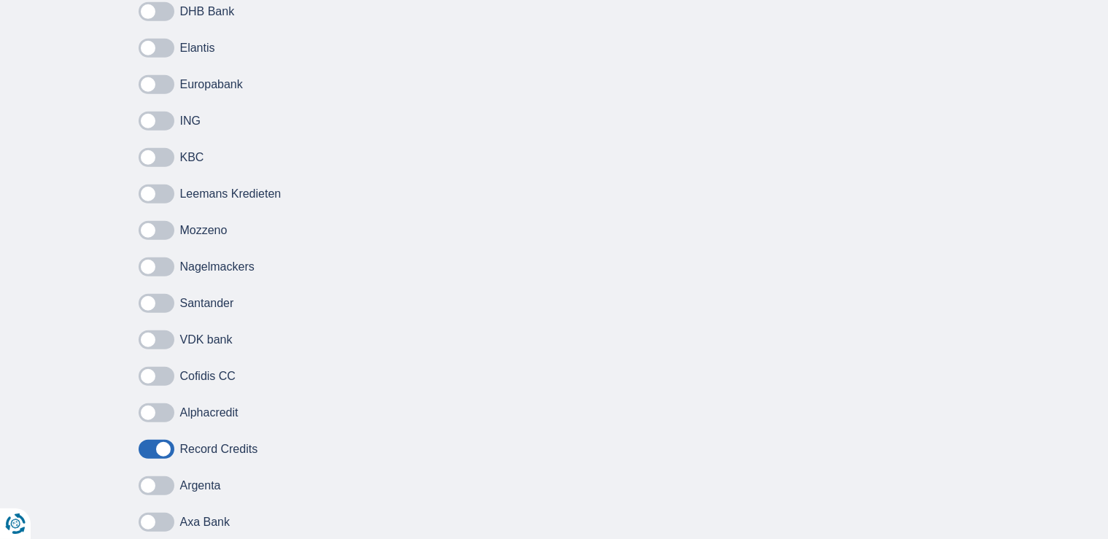
scroll to position [1094, 0]
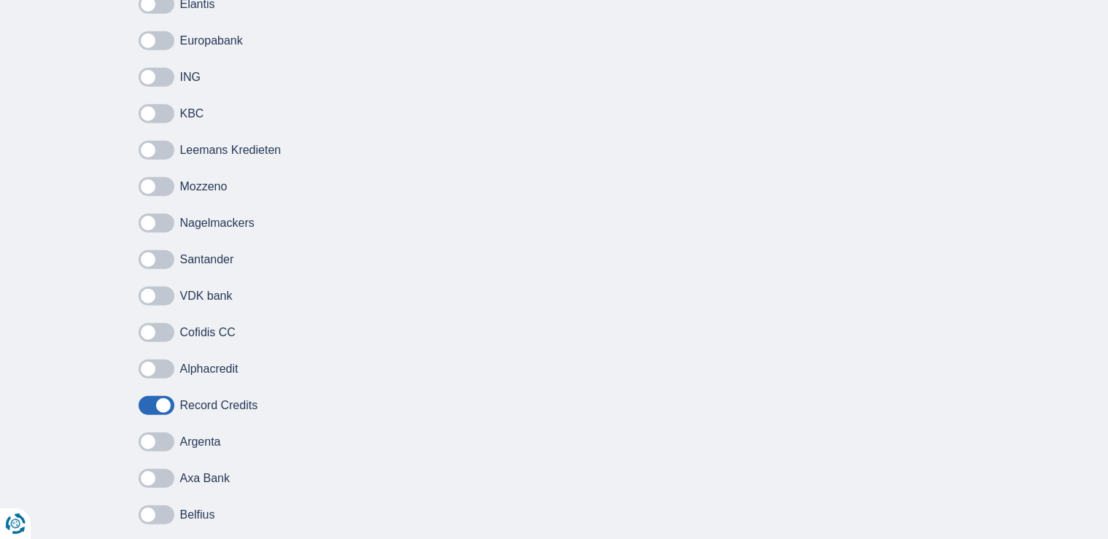
click at [170, 330] on span at bounding box center [157, 332] width 36 height 19
click at [0, 0] on input "checkbox" at bounding box center [0, 0] width 0 height 0
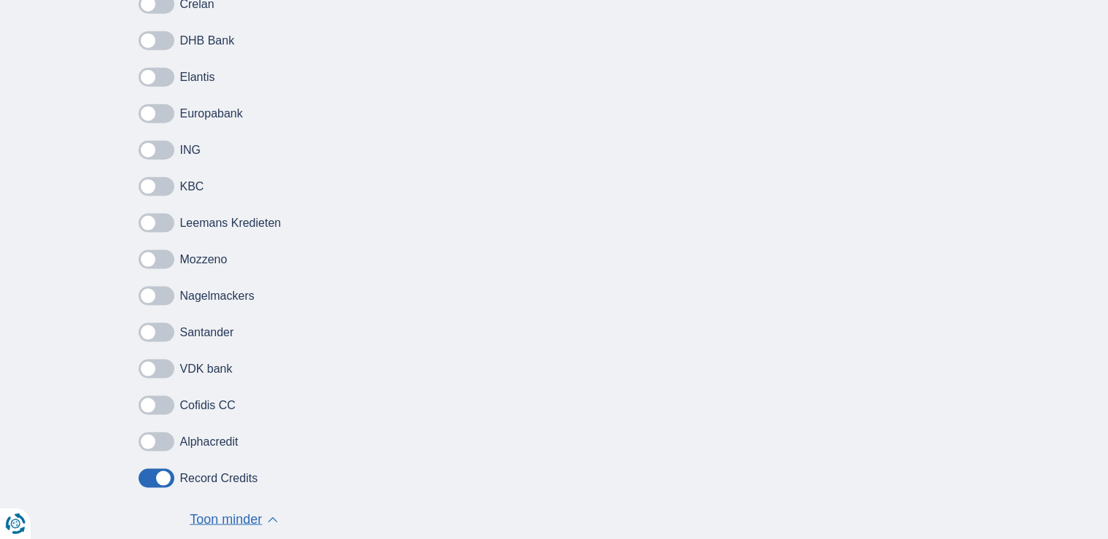
scroll to position [1970, 0]
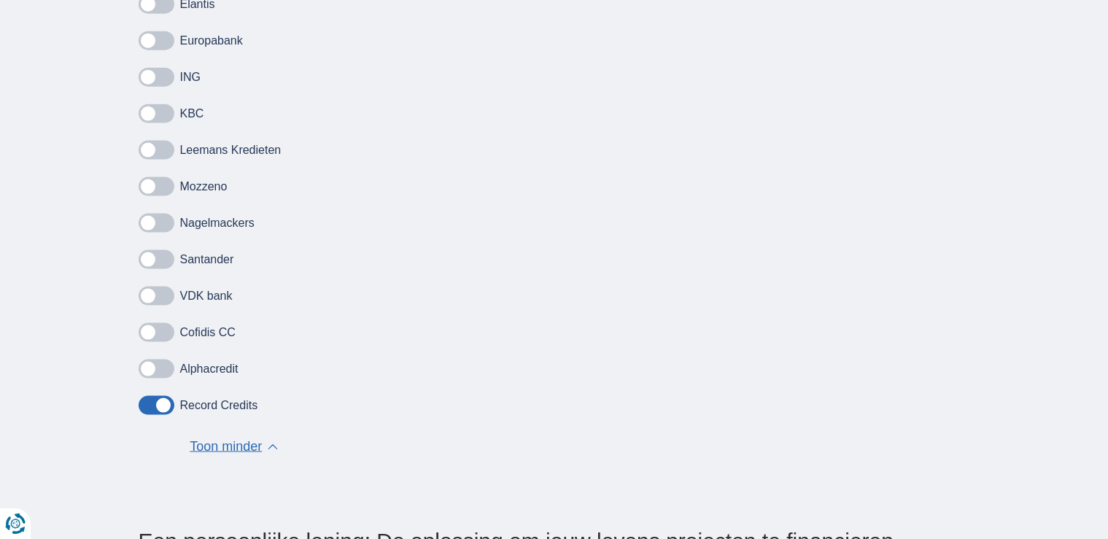
click at [157, 364] on span at bounding box center [157, 369] width 36 height 19
click at [0, 0] on input "checkbox" at bounding box center [0, 0] width 0 height 0
click at [165, 329] on span at bounding box center [157, 332] width 36 height 19
click at [0, 0] on input "checkbox" at bounding box center [0, 0] width 0 height 0
click at [168, 299] on span at bounding box center [157, 296] width 36 height 19
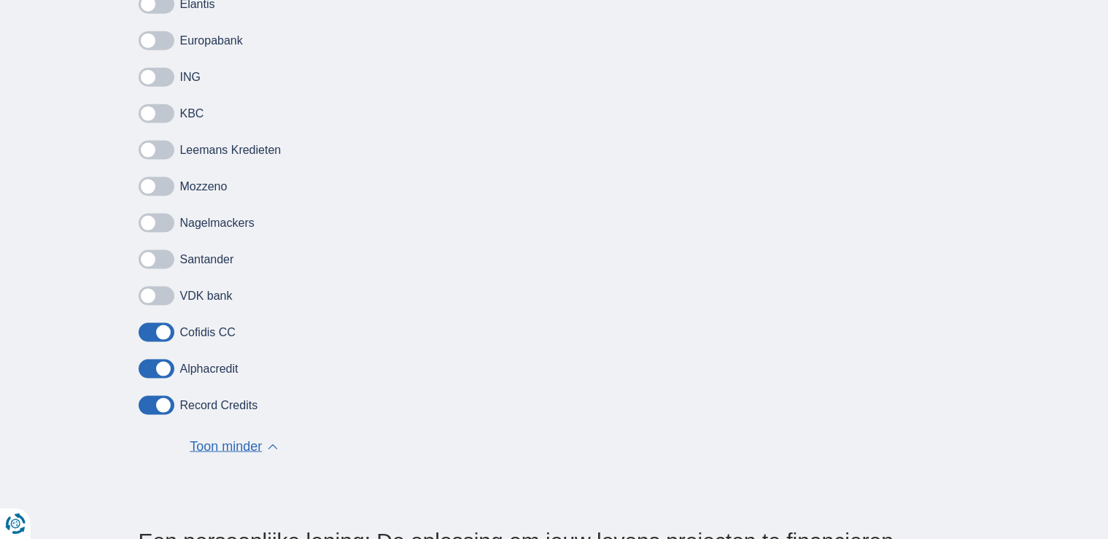
click at [0, 0] on input "checkbox" at bounding box center [0, 0] width 0 height 0
click at [157, 250] on span at bounding box center [157, 259] width 36 height 19
click at [0, 0] on input "checkbox" at bounding box center [0, 0] width 0 height 0
click at [159, 215] on span at bounding box center [157, 223] width 36 height 19
click at [0, 0] on input "checkbox" at bounding box center [0, 0] width 0 height 0
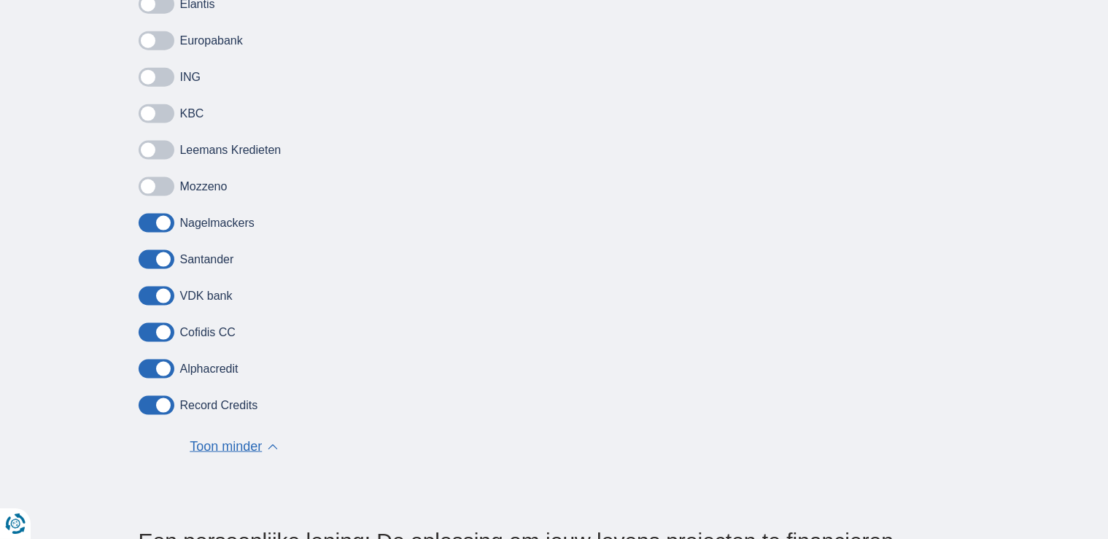
click at [160, 183] on span at bounding box center [157, 186] width 36 height 19
click at [0, 0] on input "checkbox" at bounding box center [0, 0] width 0 height 0
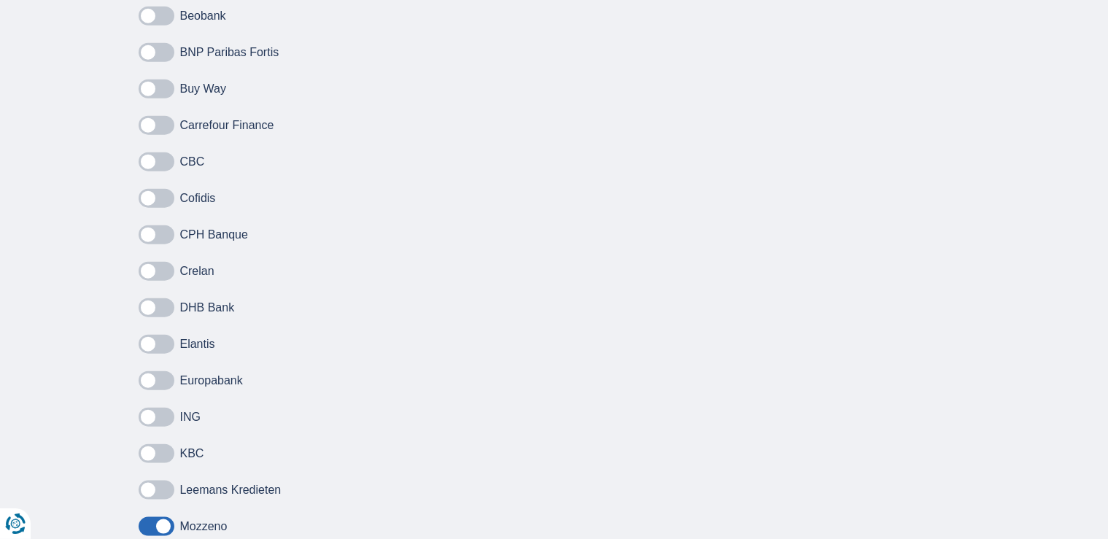
scroll to position [1605, 0]
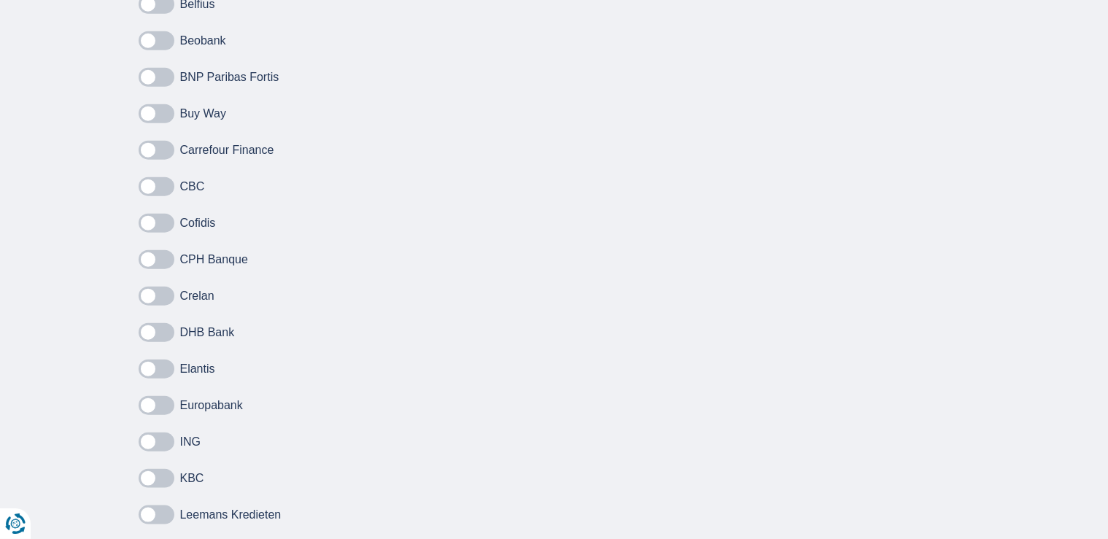
click at [147, 508] on span at bounding box center [157, 515] width 36 height 19
click at [0, 0] on input "checkbox" at bounding box center [0, 0] width 0 height 0
drag, startPoint x: 162, startPoint y: 478, endPoint x: 158, endPoint y: 458, distance: 20.2
click at [159, 469] on span at bounding box center [157, 478] width 36 height 19
click at [0, 0] on input "checkbox" at bounding box center [0, 0] width 0 height 0
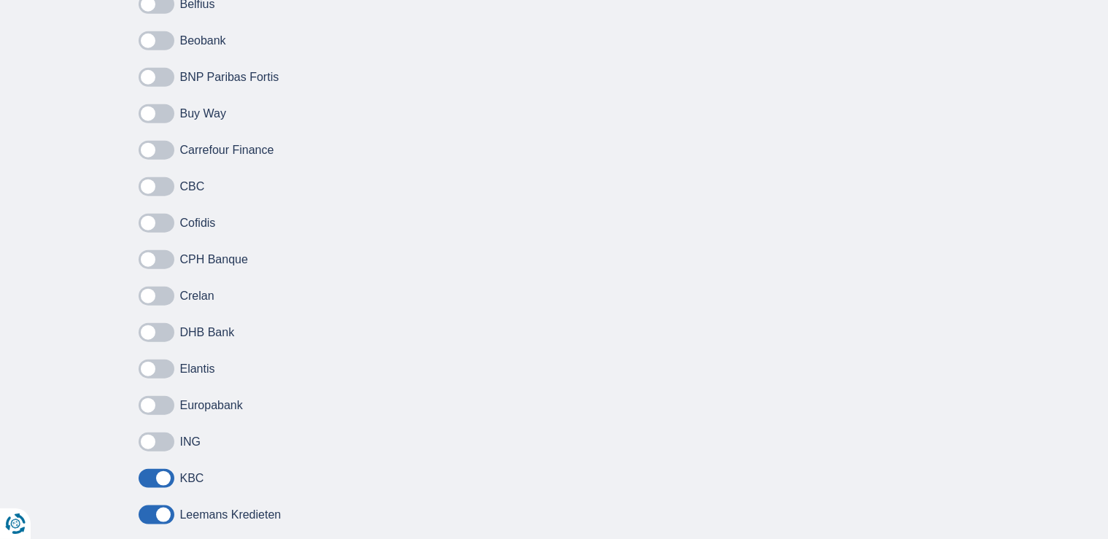
click at [163, 431] on div "Buy Way Carrefour Finance CBC Cofidis CPH Banque Crelan DHB Bank Elantis Europa…" at bounding box center [235, 4] width 192 height 1551
drag, startPoint x: 160, startPoint y: 437, endPoint x: 159, endPoint y: 428, distance: 8.9
click at [160, 437] on span at bounding box center [157, 442] width 36 height 19
click at [0, 0] on input "checkbox" at bounding box center [0, 0] width 0 height 0
click at [167, 401] on span at bounding box center [157, 405] width 36 height 19
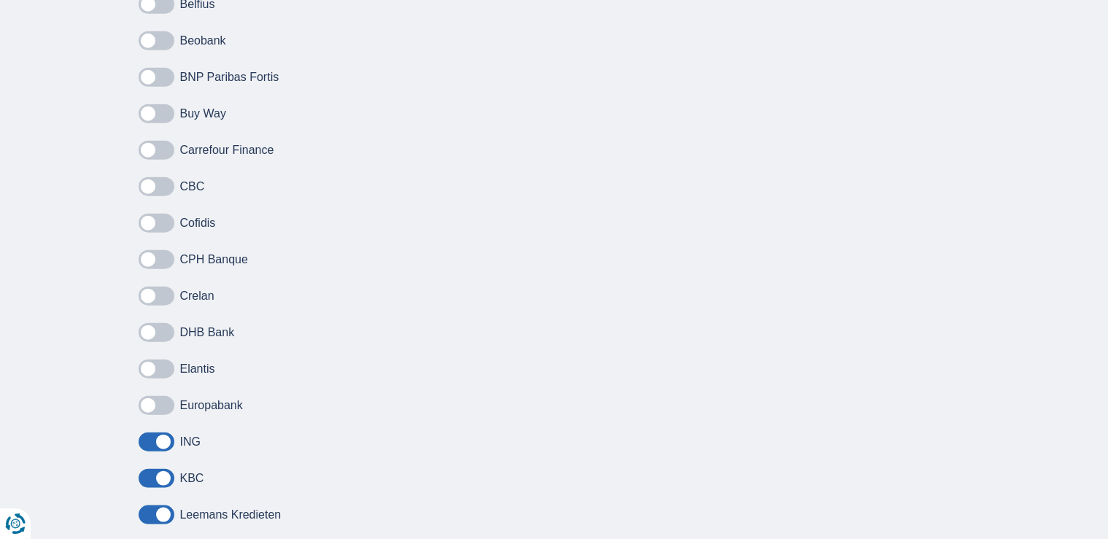
click at [0, 0] on input "checkbox" at bounding box center [0, 0] width 0 height 0
click at [156, 370] on span at bounding box center [157, 369] width 36 height 19
click at [0, 0] on input "checkbox" at bounding box center [0, 0] width 0 height 0
click at [169, 336] on span at bounding box center [157, 332] width 36 height 19
click at [0, 0] on input "checkbox" at bounding box center [0, 0] width 0 height 0
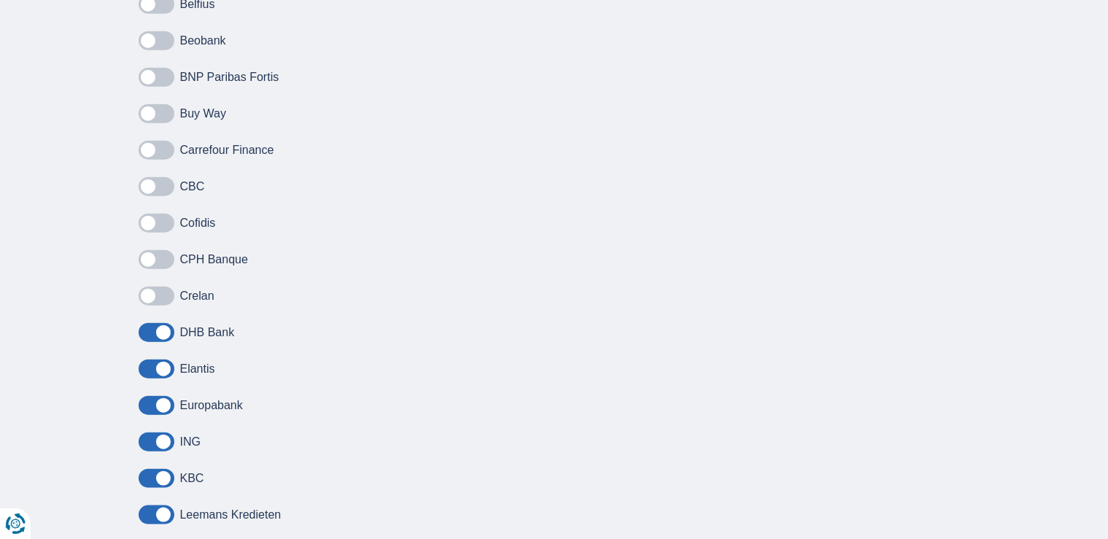
click at [169, 296] on span at bounding box center [157, 296] width 36 height 19
click at [0, 0] on input "checkbox" at bounding box center [0, 0] width 0 height 0
click at [160, 254] on span at bounding box center [157, 259] width 36 height 19
click at [0, 0] on input "checkbox" at bounding box center [0, 0] width 0 height 0
click at [161, 220] on span at bounding box center [157, 223] width 36 height 19
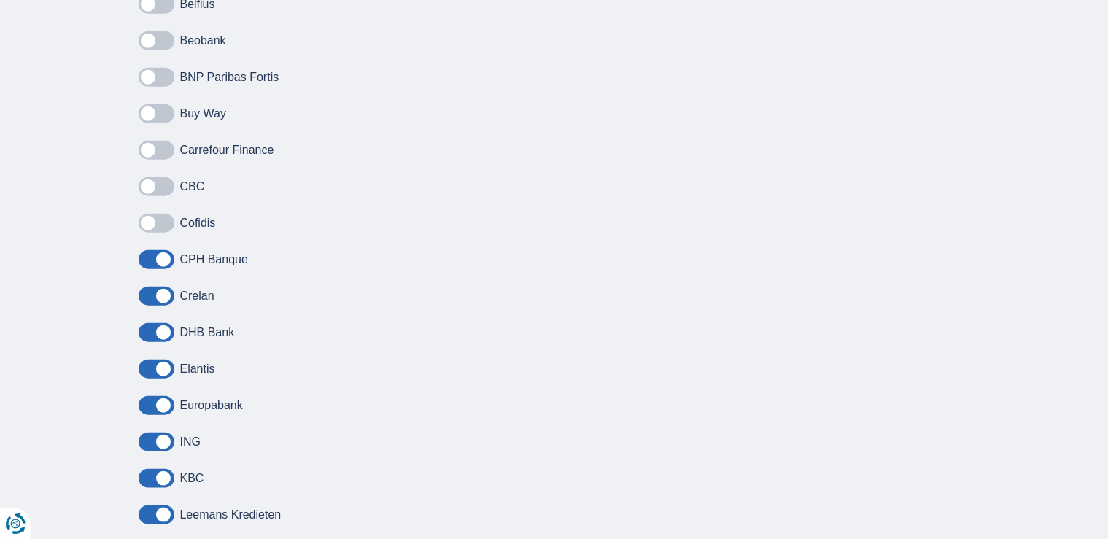
click at [0, 0] on input "checkbox" at bounding box center [0, 0] width 0 height 0
drag, startPoint x: 166, startPoint y: 189, endPoint x: 171, endPoint y: 180, distance: 9.8
click at [167, 189] on span at bounding box center [157, 186] width 36 height 19
click at [0, 0] on input "checkbox" at bounding box center [0, 0] width 0 height 0
click at [160, 155] on span at bounding box center [157, 150] width 36 height 19
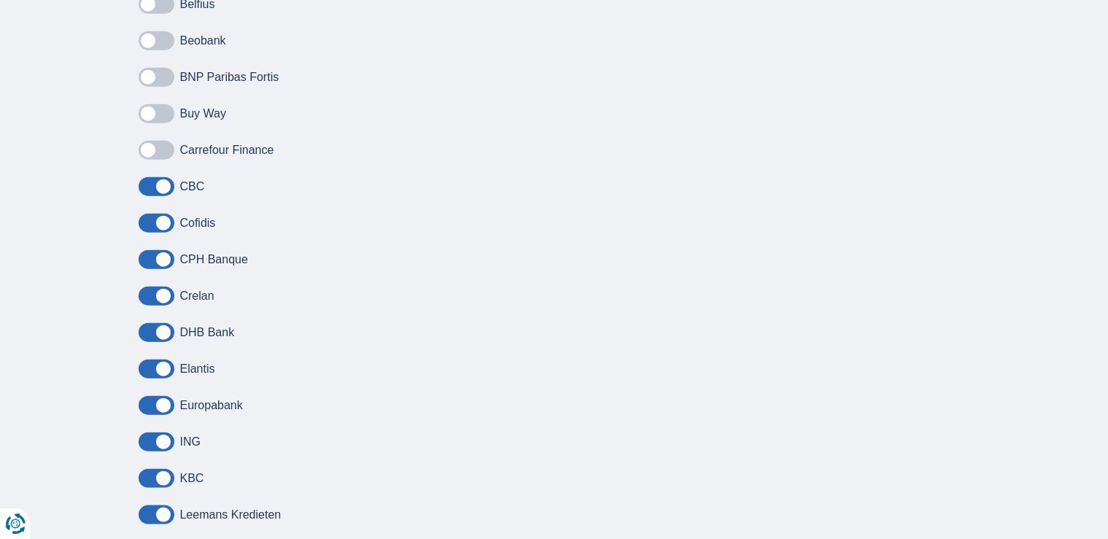
click at [0, 0] on input "checkbox" at bounding box center [0, 0] width 0 height 0
click at [168, 100] on div "Buy Way Carrefour Finance CBC Cofidis CPH Banque Crelan DHB Bank Elantis Europa…" at bounding box center [235, 4] width 192 height 1551
click at [169, 107] on span at bounding box center [157, 113] width 36 height 19
click at [0, 0] on input "checkbox" at bounding box center [0, 0] width 0 height 0
click at [166, 83] on span at bounding box center [157, 77] width 36 height 19
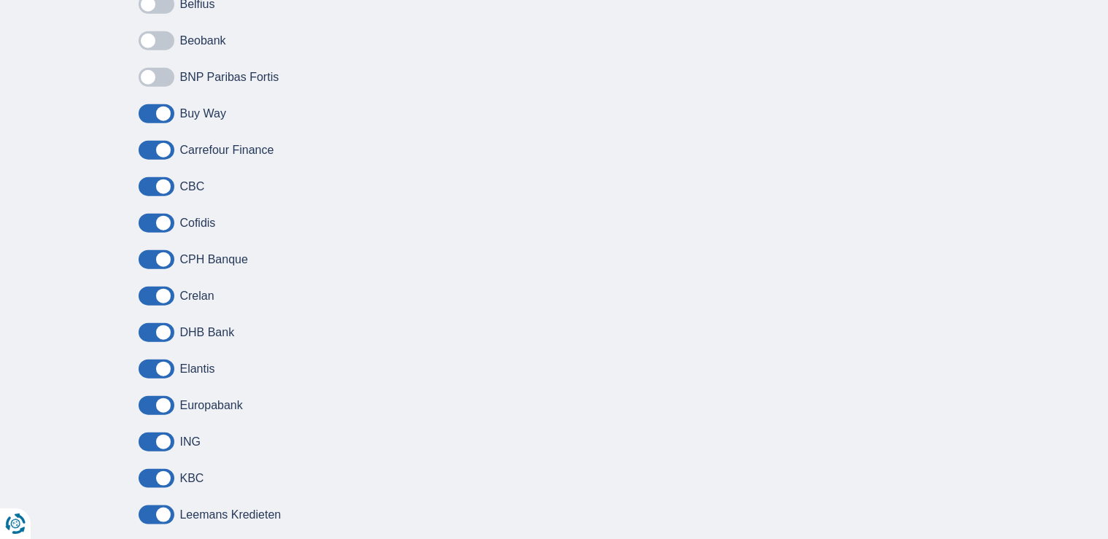
click at [0, 0] on input "checkbox" at bounding box center [0, 0] width 0 height 0
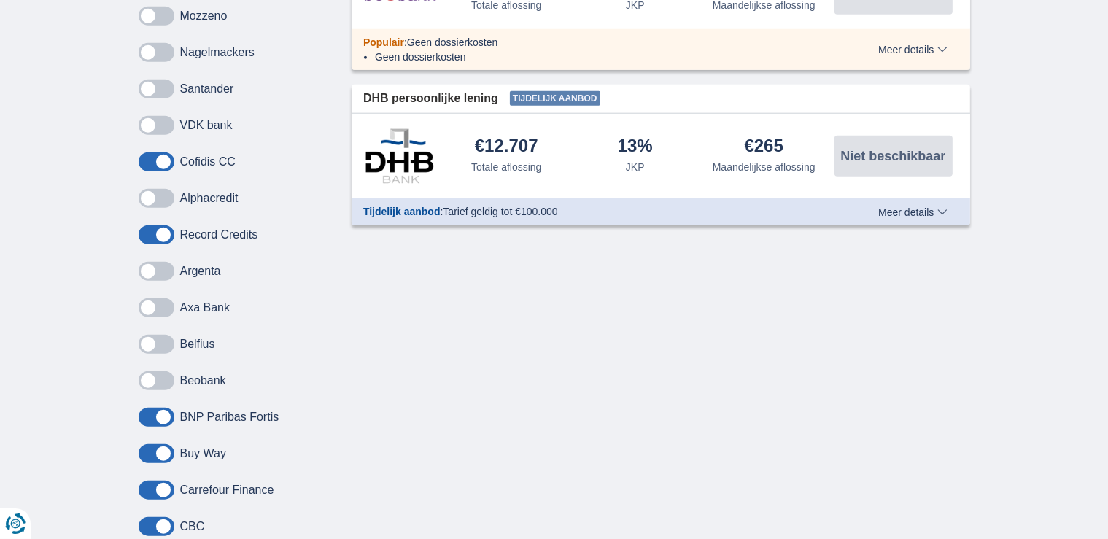
scroll to position [1240, 0]
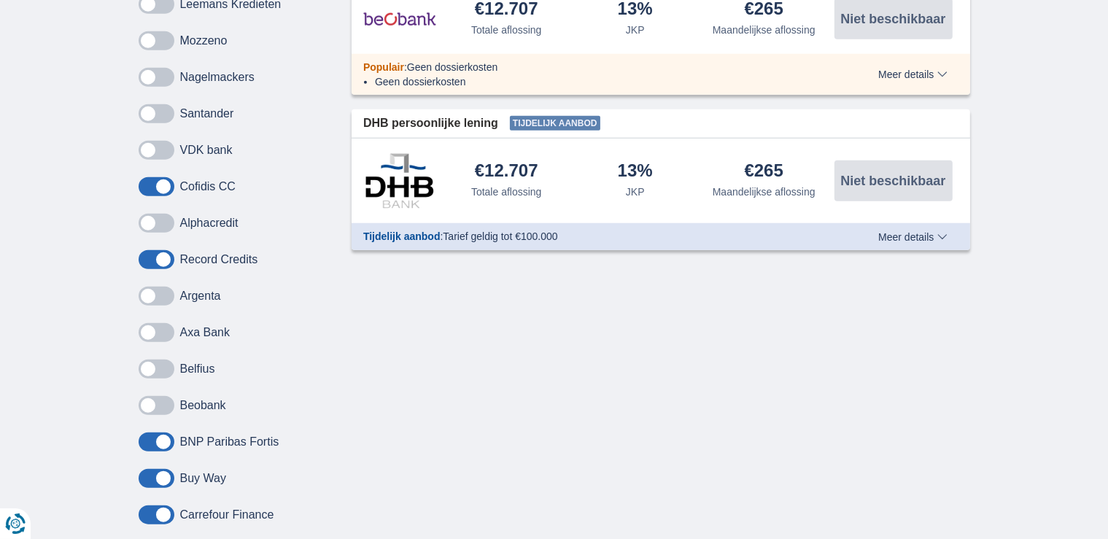
drag, startPoint x: 157, startPoint y: 398, endPoint x: 158, endPoint y: 361, distance: 36.5
click at [155, 397] on span at bounding box center [157, 405] width 36 height 19
click at [0, 0] on input "checkbox" at bounding box center [0, 0] width 0 height 0
drag, startPoint x: 160, startPoint y: 365, endPoint x: 158, endPoint y: 337, distance: 27.8
click at [160, 365] on span at bounding box center [157, 369] width 36 height 19
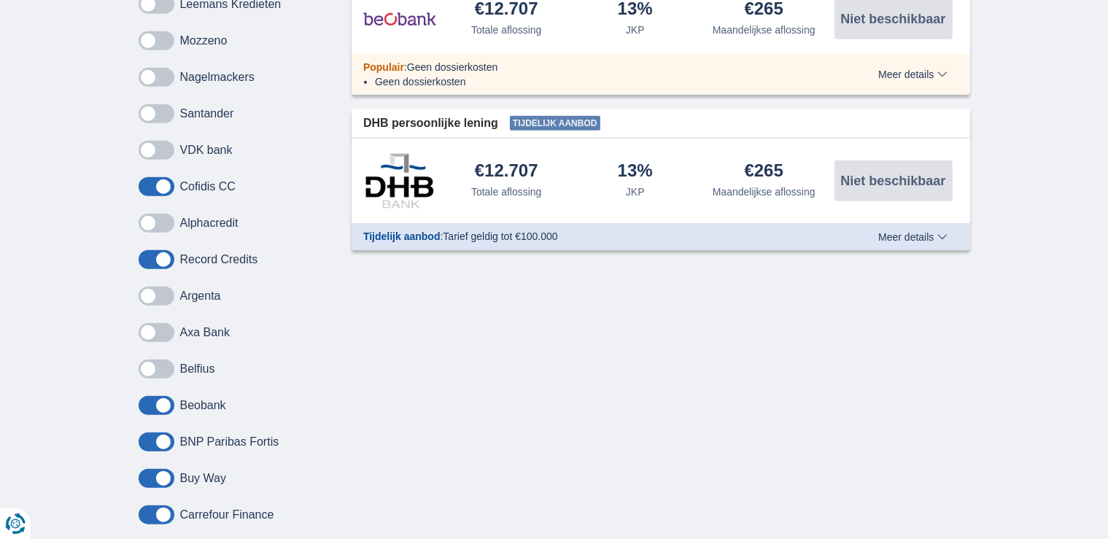
click at [0, 0] on input "checkbox" at bounding box center [0, 0] width 0 height 0
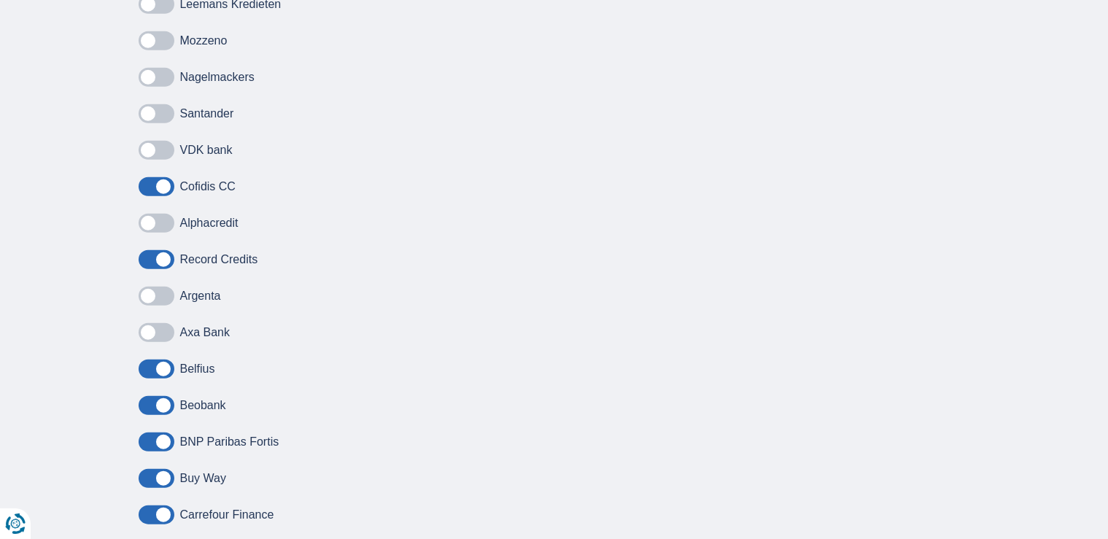
click at [161, 329] on span at bounding box center [157, 332] width 36 height 19
click at [0, 0] on input "checkbox" at bounding box center [0, 0] width 0 height 0
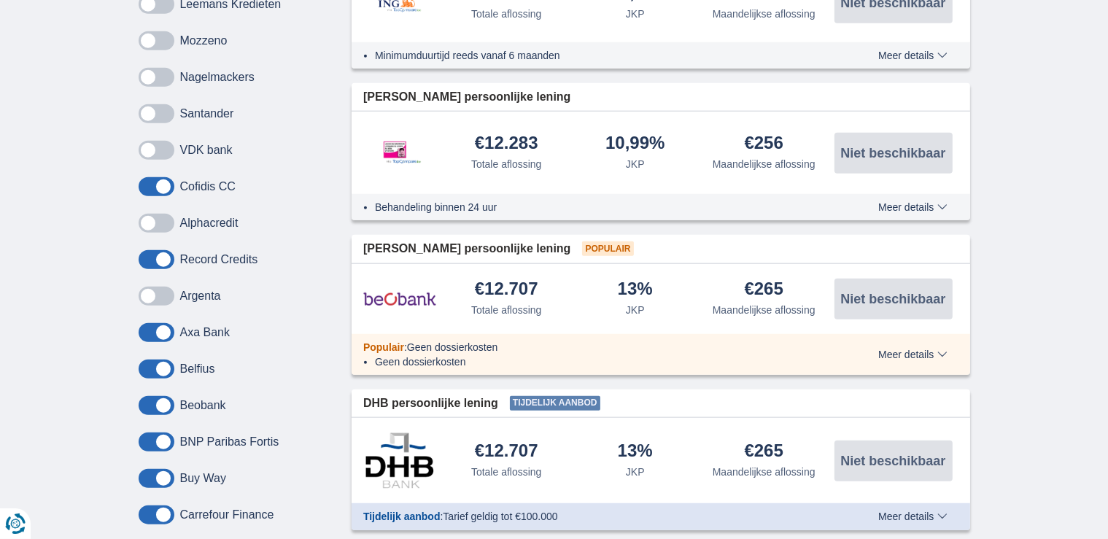
click at [160, 298] on span at bounding box center [157, 296] width 36 height 19
click at [0, 0] on input "checkbox" at bounding box center [0, 0] width 0 height 0
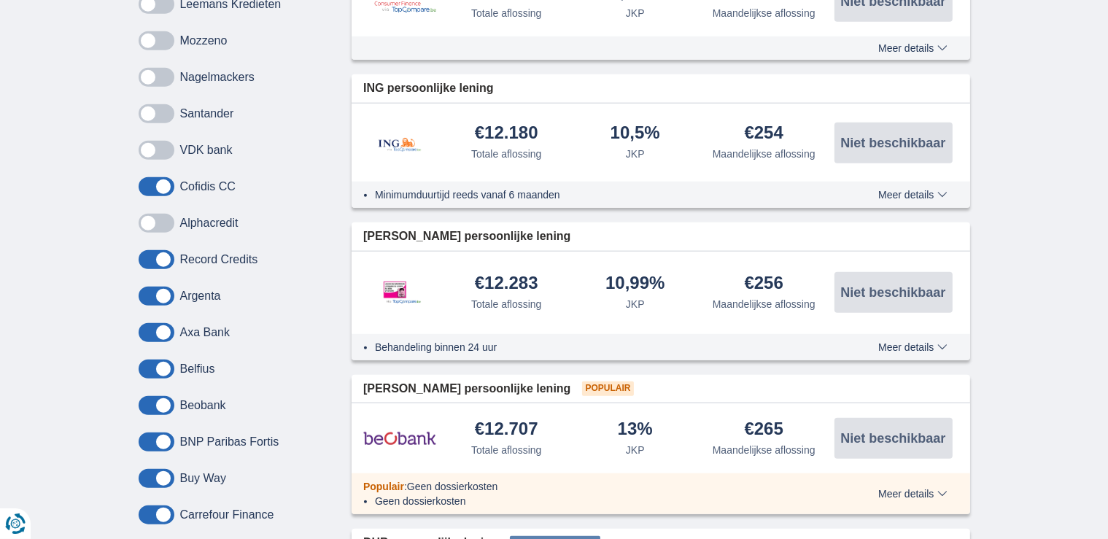
scroll to position [1094, 0]
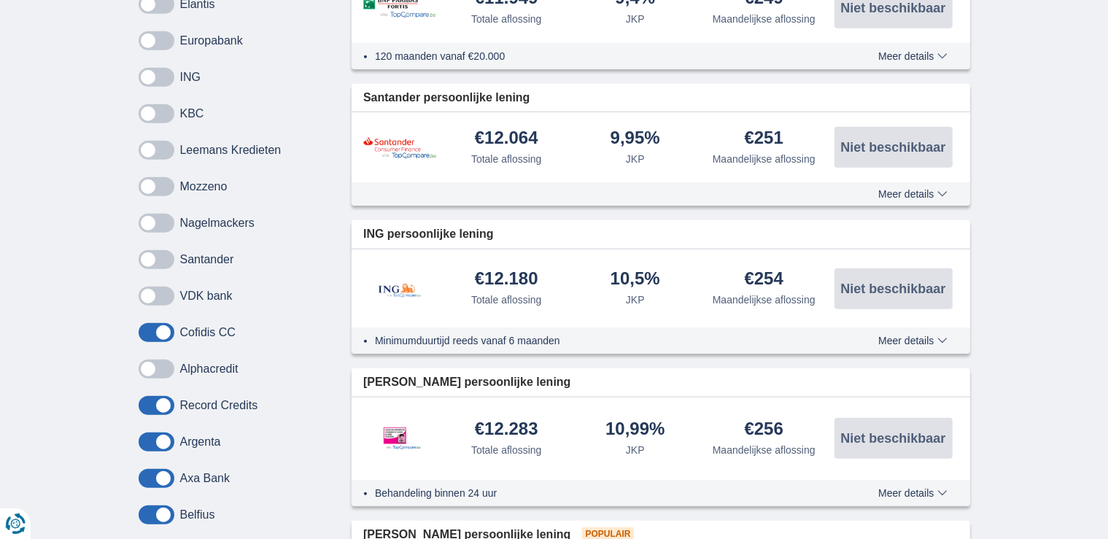
click at [160, 363] on span at bounding box center [157, 369] width 36 height 19
click at [0, 0] on input "checkbox" at bounding box center [0, 0] width 0 height 0
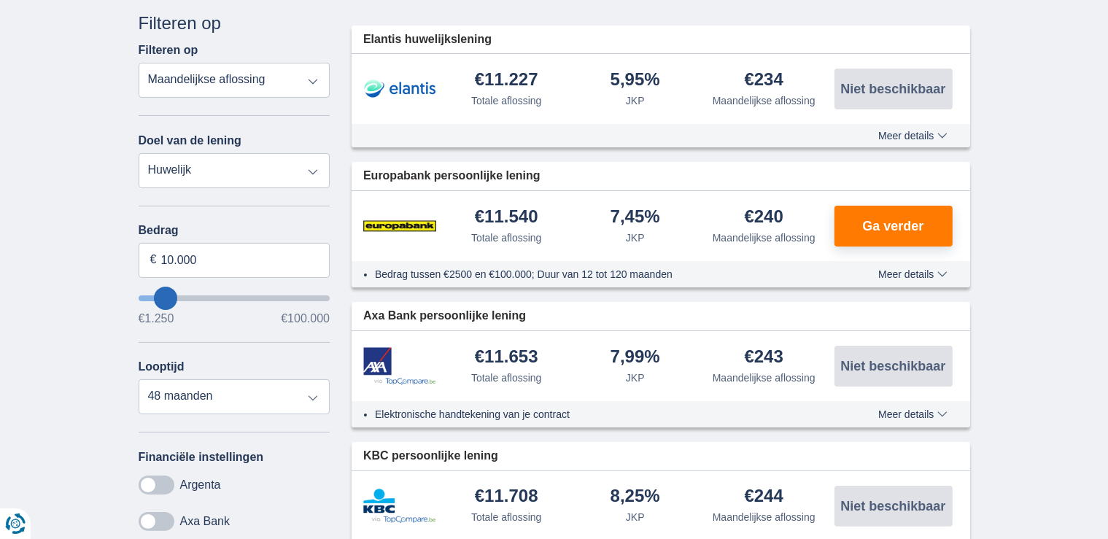
scroll to position [219, 0]
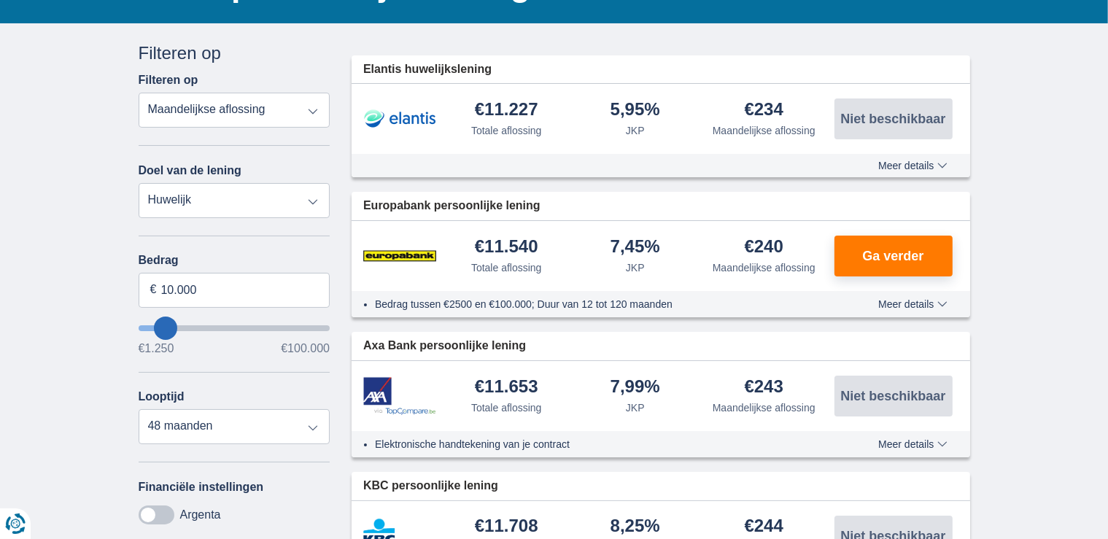
scroll to position [146, 0]
click at [887, 251] on span "Ga verder" at bounding box center [892, 255] width 61 height 13
drag, startPoint x: 875, startPoint y: 254, endPoint x: 879, endPoint y: 247, distance: 7.5
click at [875, 253] on span "Ga verder" at bounding box center [892, 255] width 61 height 13
click at [905, 268] on button "Ga verder" at bounding box center [893, 256] width 118 height 41
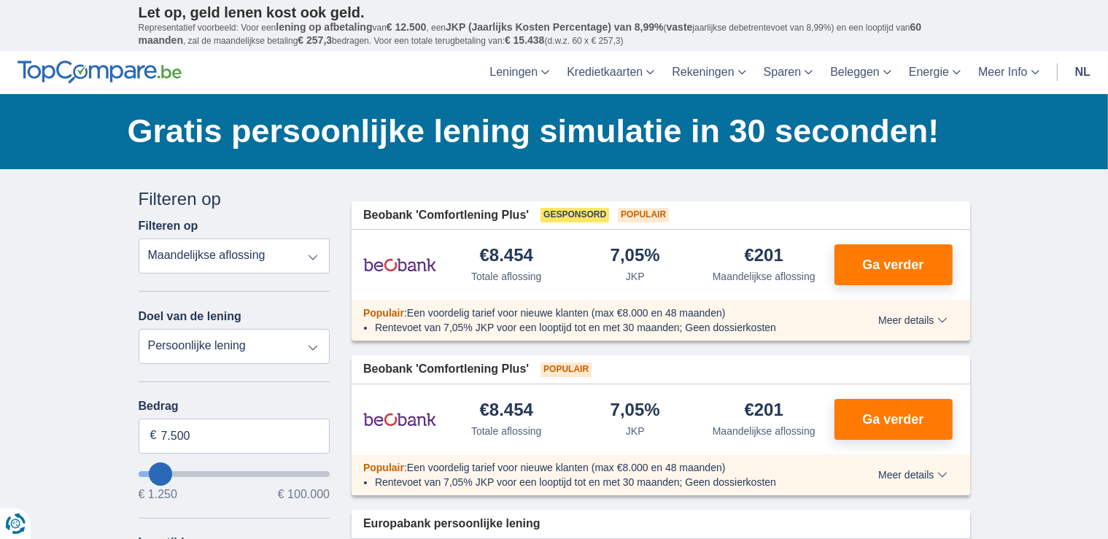
click at [313, 257] on select "Totale aflossing JKP Maandelijkse aflossing" at bounding box center [235, 256] width 192 height 35
type input "8.250"
type input "9250"
type input "9.250"
select select "48"
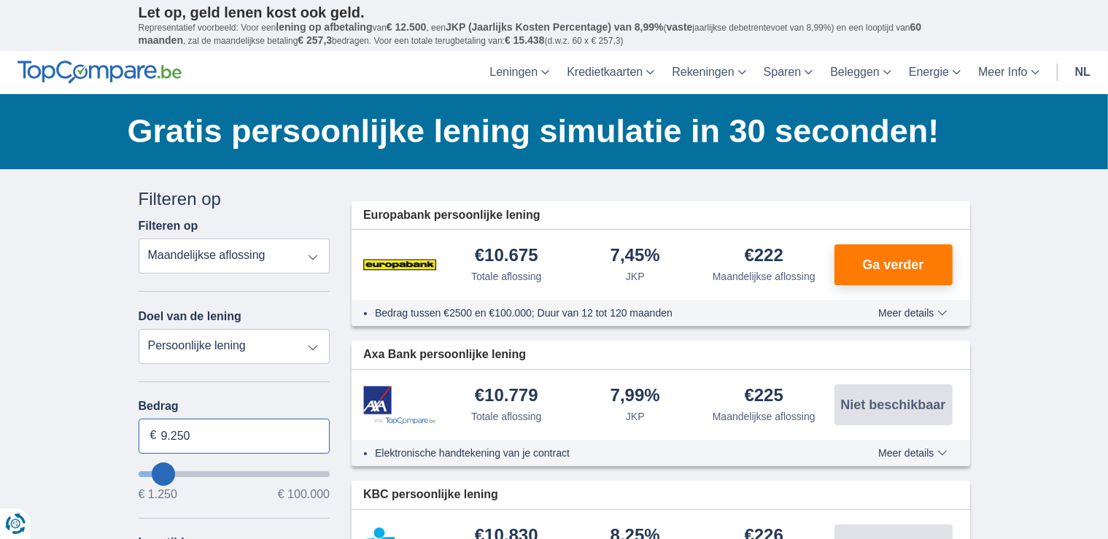
click at [228, 438] on input "9.250" at bounding box center [235, 436] width 192 height 35
type input "9"
type input "10.000"
type input "10250"
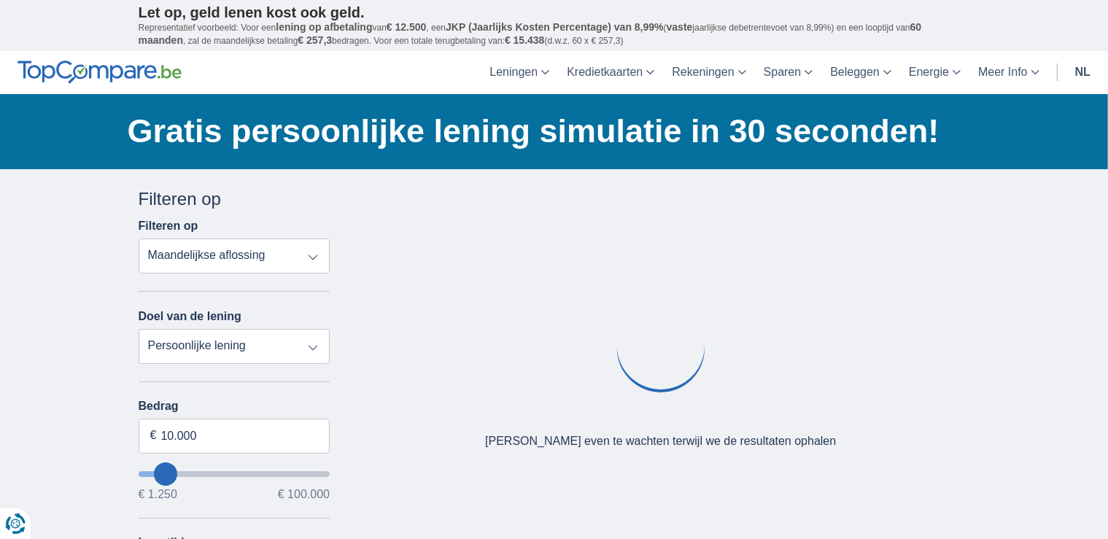
click at [82, 355] on div "× widget.non-eligible-application.title widget.non-eligible-application.text no…" at bounding box center [554, 542] width 1108 height 746
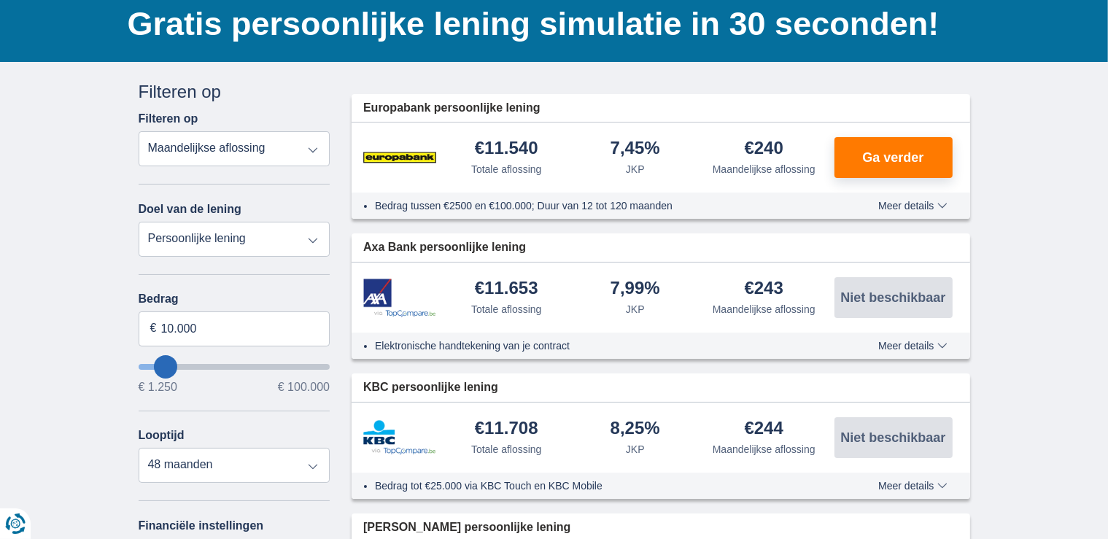
scroll to position [88, 0]
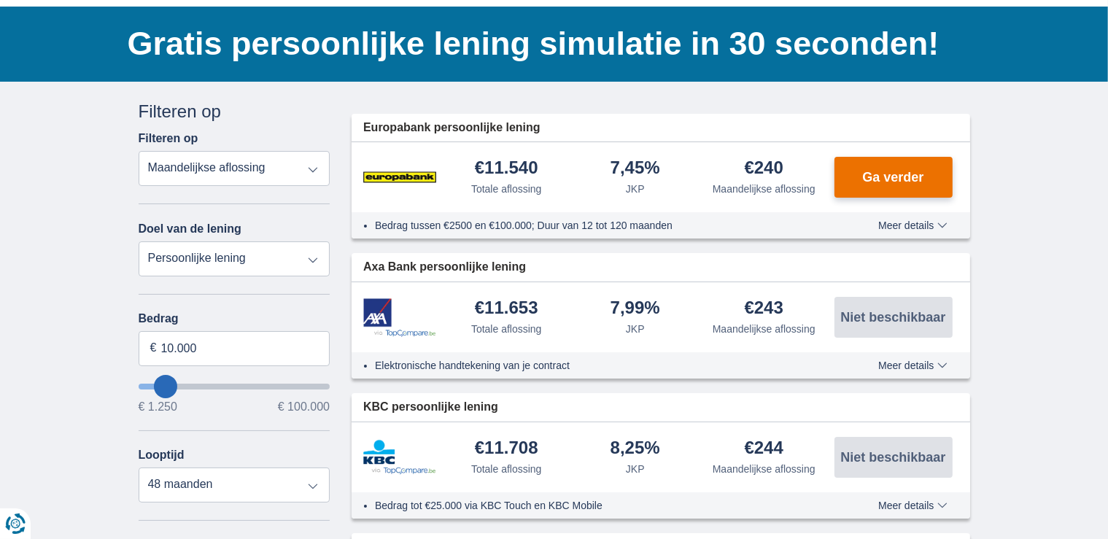
click at [884, 171] on span "Ga verder" at bounding box center [892, 177] width 61 height 13
click at [936, 221] on span "Meer details" at bounding box center [912, 225] width 69 height 10
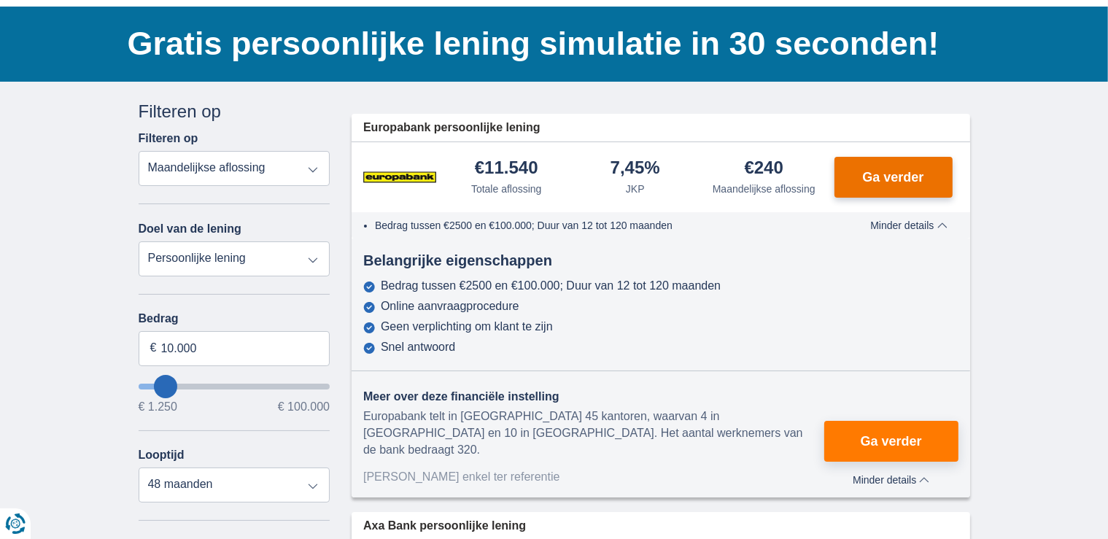
click at [897, 176] on span "Ga verder" at bounding box center [892, 177] width 61 height 13
click at [880, 179] on span "Ga verder" at bounding box center [892, 177] width 61 height 13
